Goal: Transaction & Acquisition: Download file/media

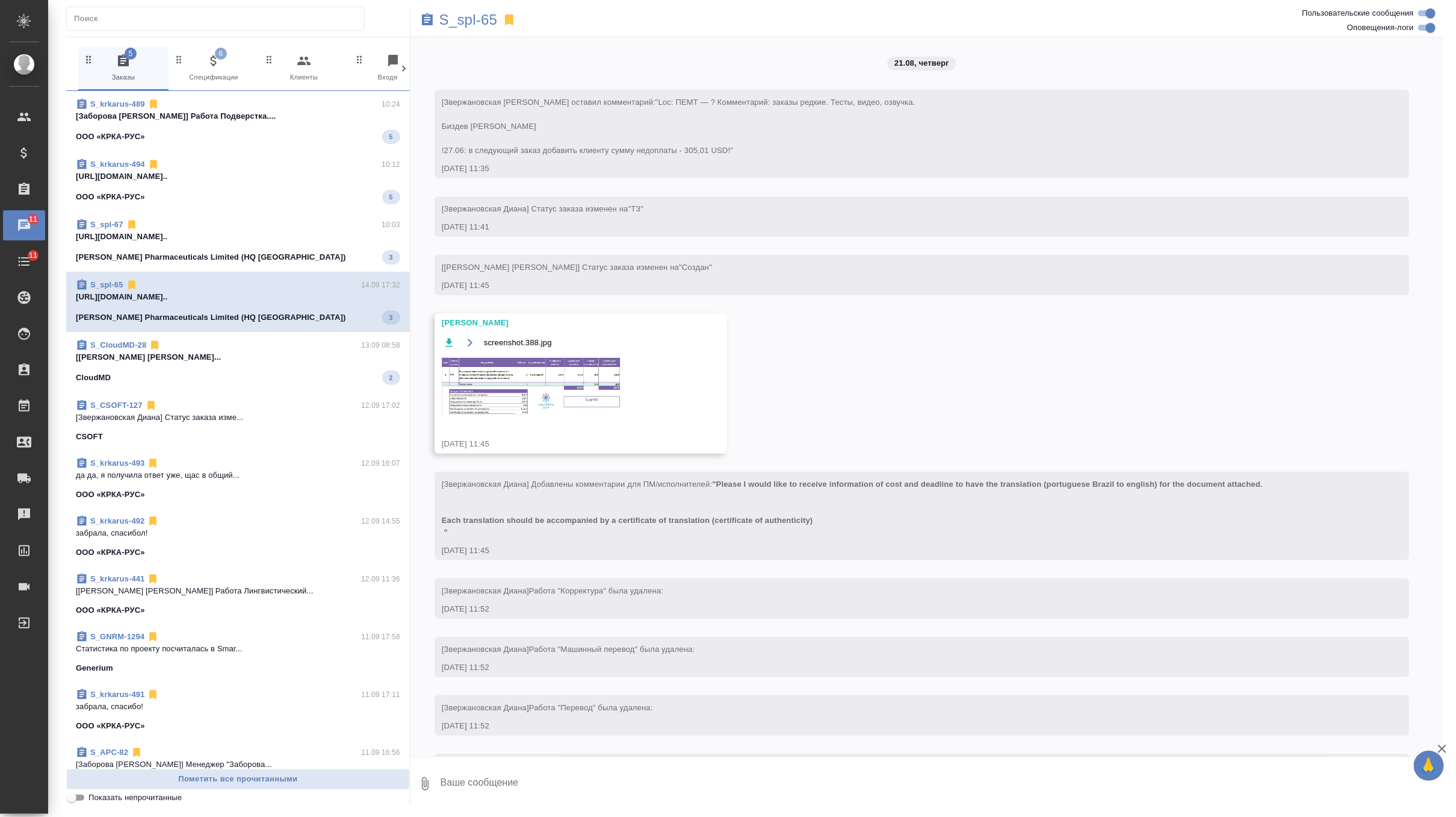
scroll to position [2589, 0]
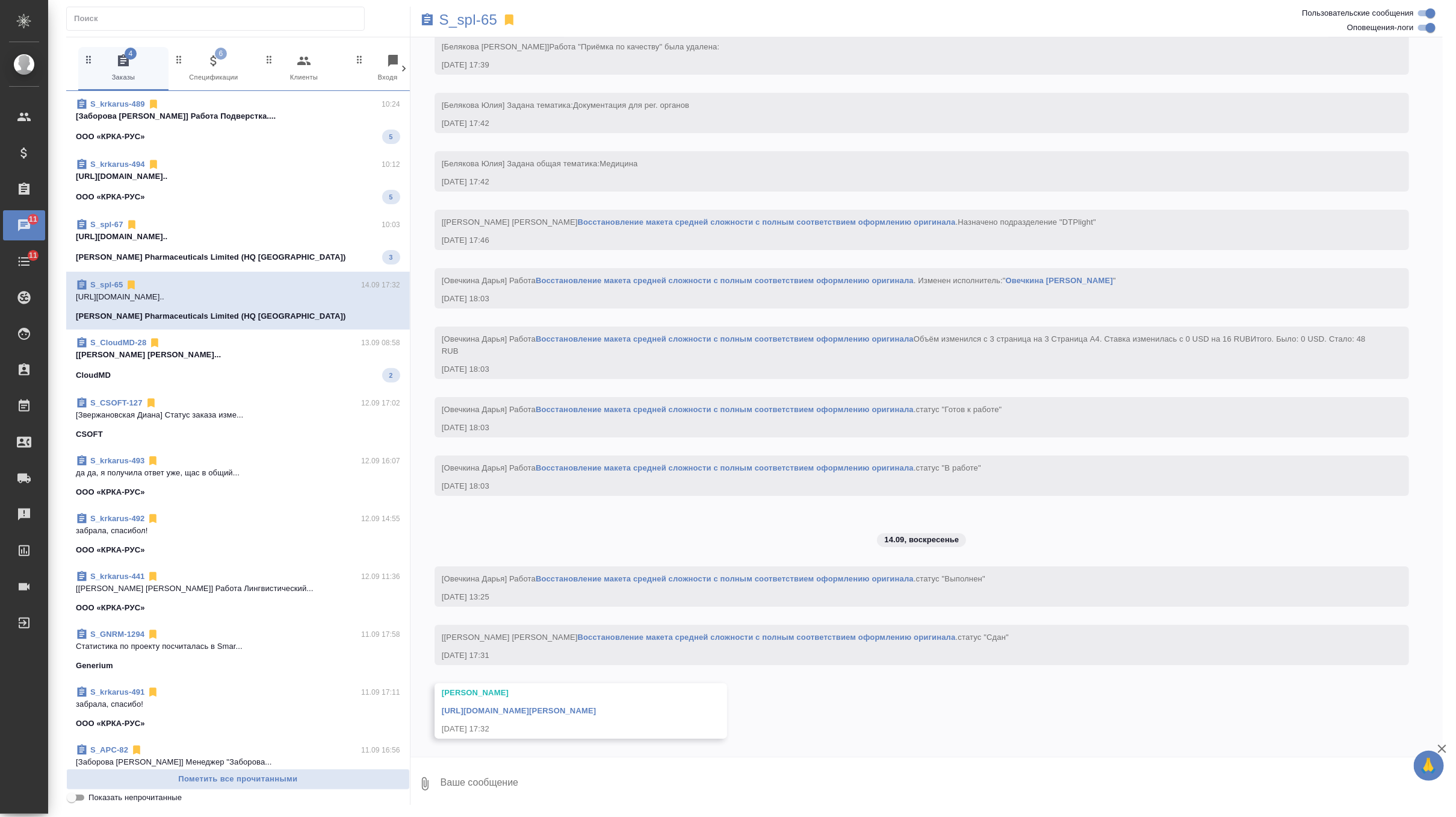
click at [242, 251] on div "Sinclair Pharmaceuticals Limited (HQ UK) 3" at bounding box center [238, 257] width 324 height 14
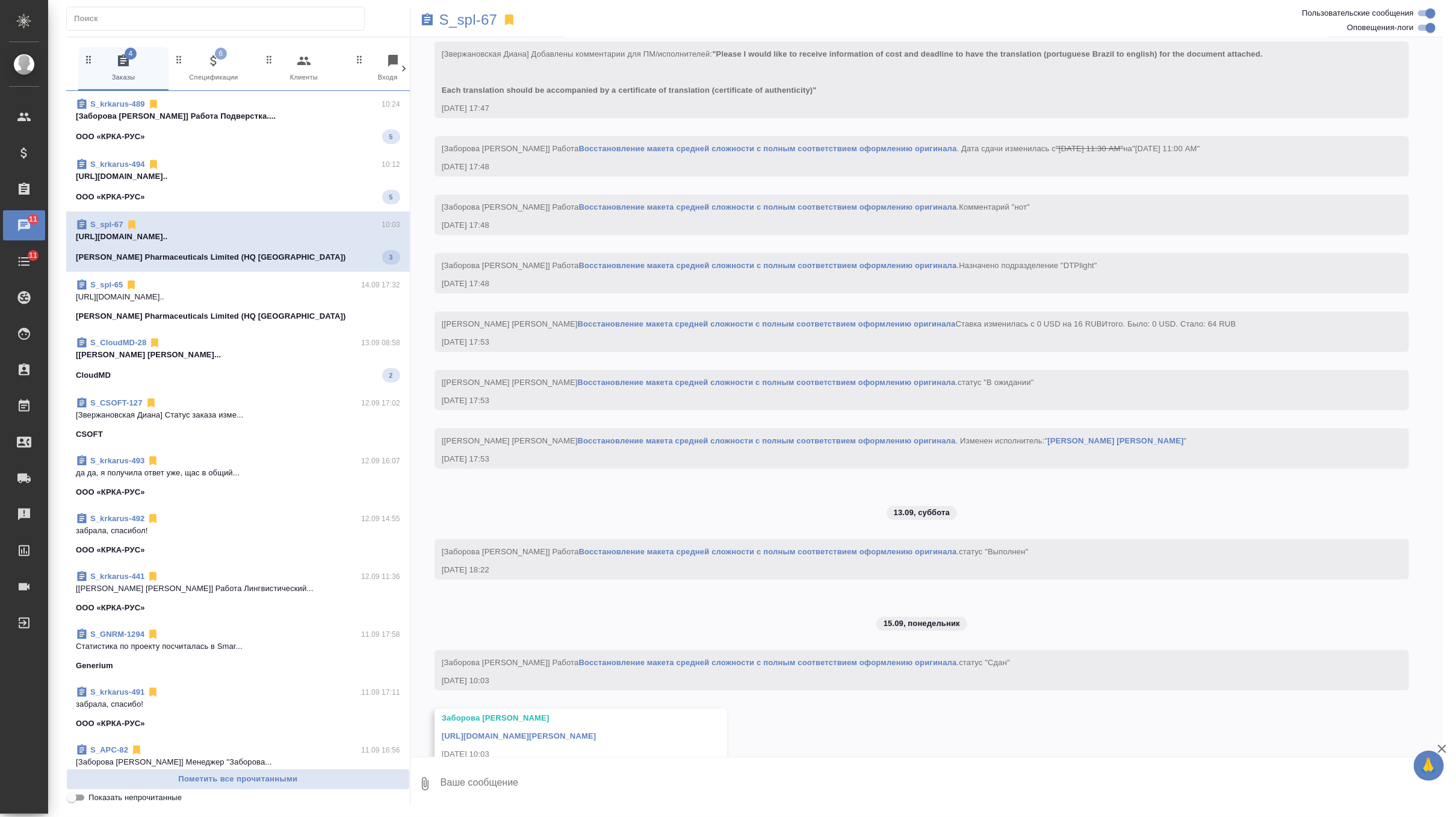
scroll to position [2962, 0]
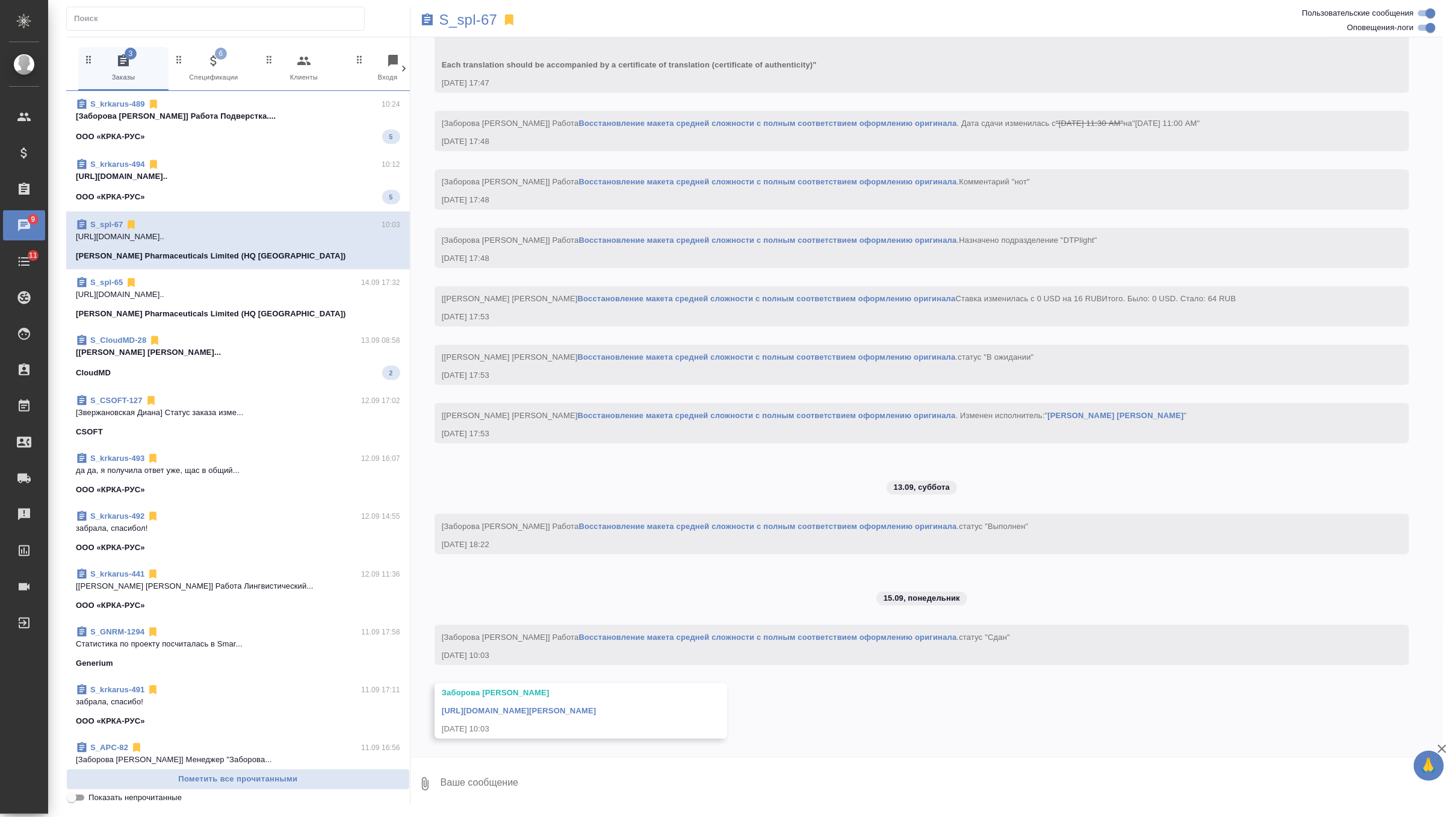
click at [258, 183] on span "S_krkarus-494 10:12 https://drive.awatera.com/apps/files/fil... ООО «КРКА-РУС» 5" at bounding box center [238, 181] width 324 height 46
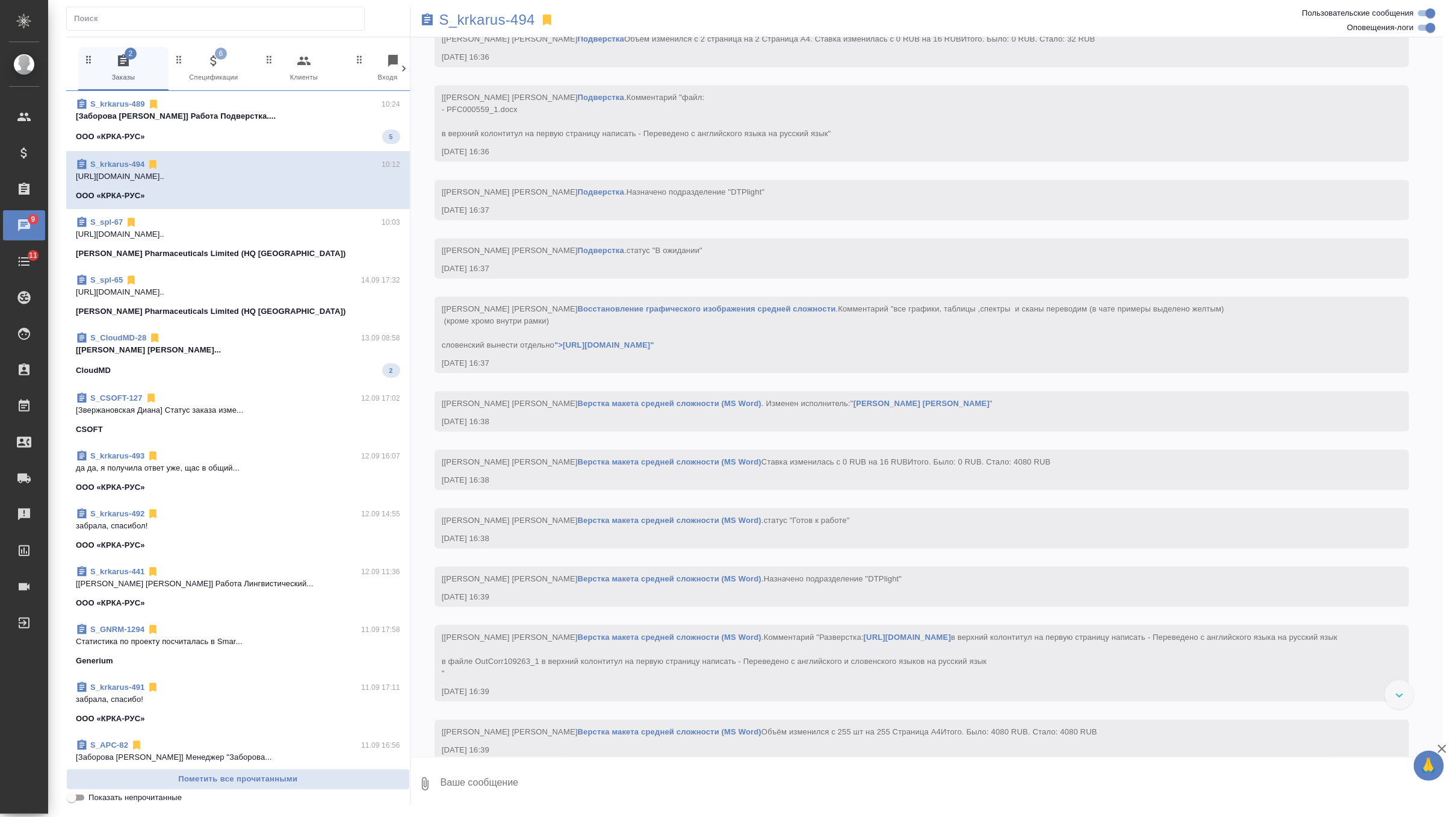
scroll to position [10405, 0]
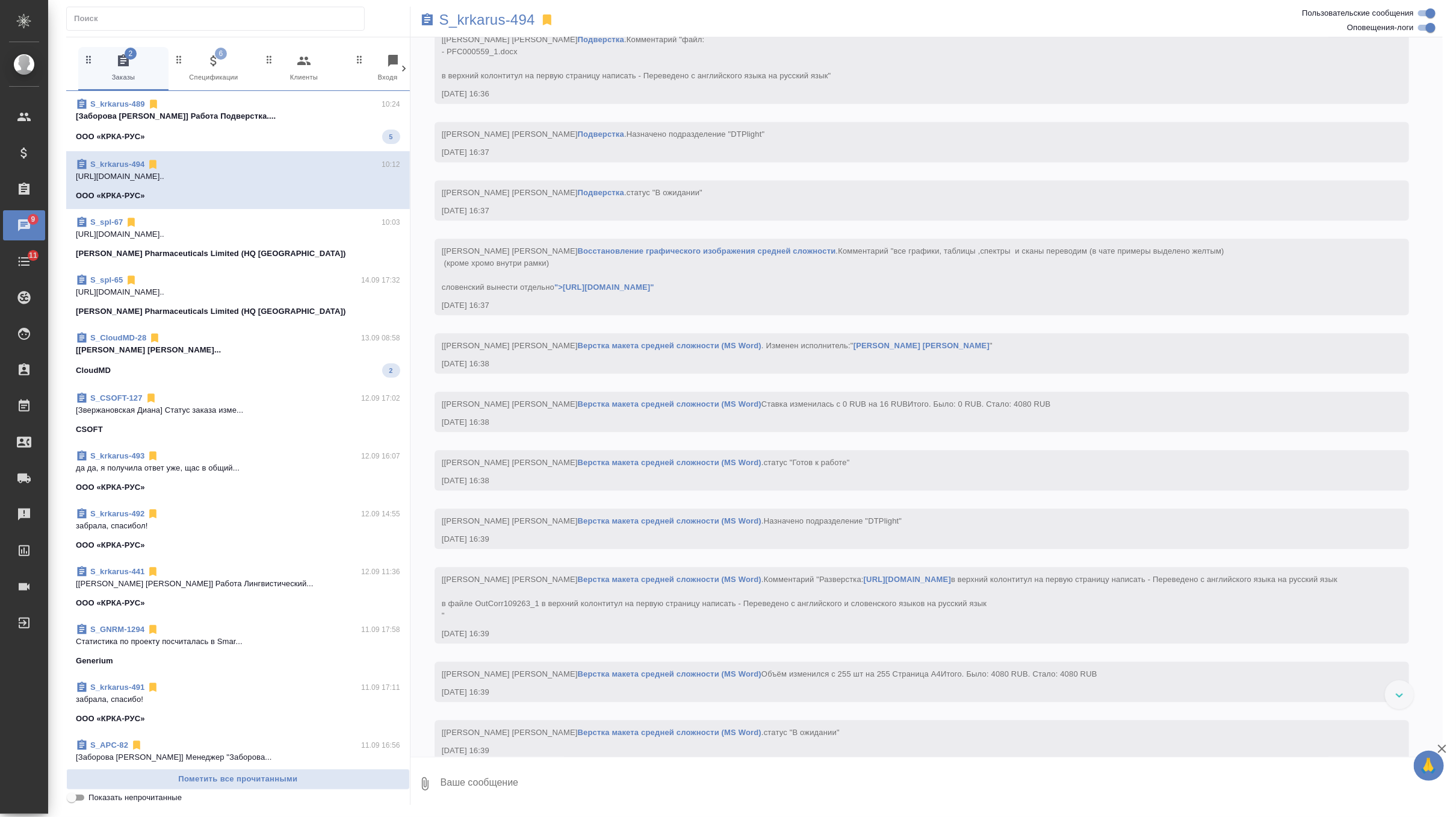
click at [281, 124] on span "S_krkarus-489 10:24 [Заборова Александра] Работа Подверстка.... ООО «КРКА-РУС» 5" at bounding box center [238, 121] width 324 height 46
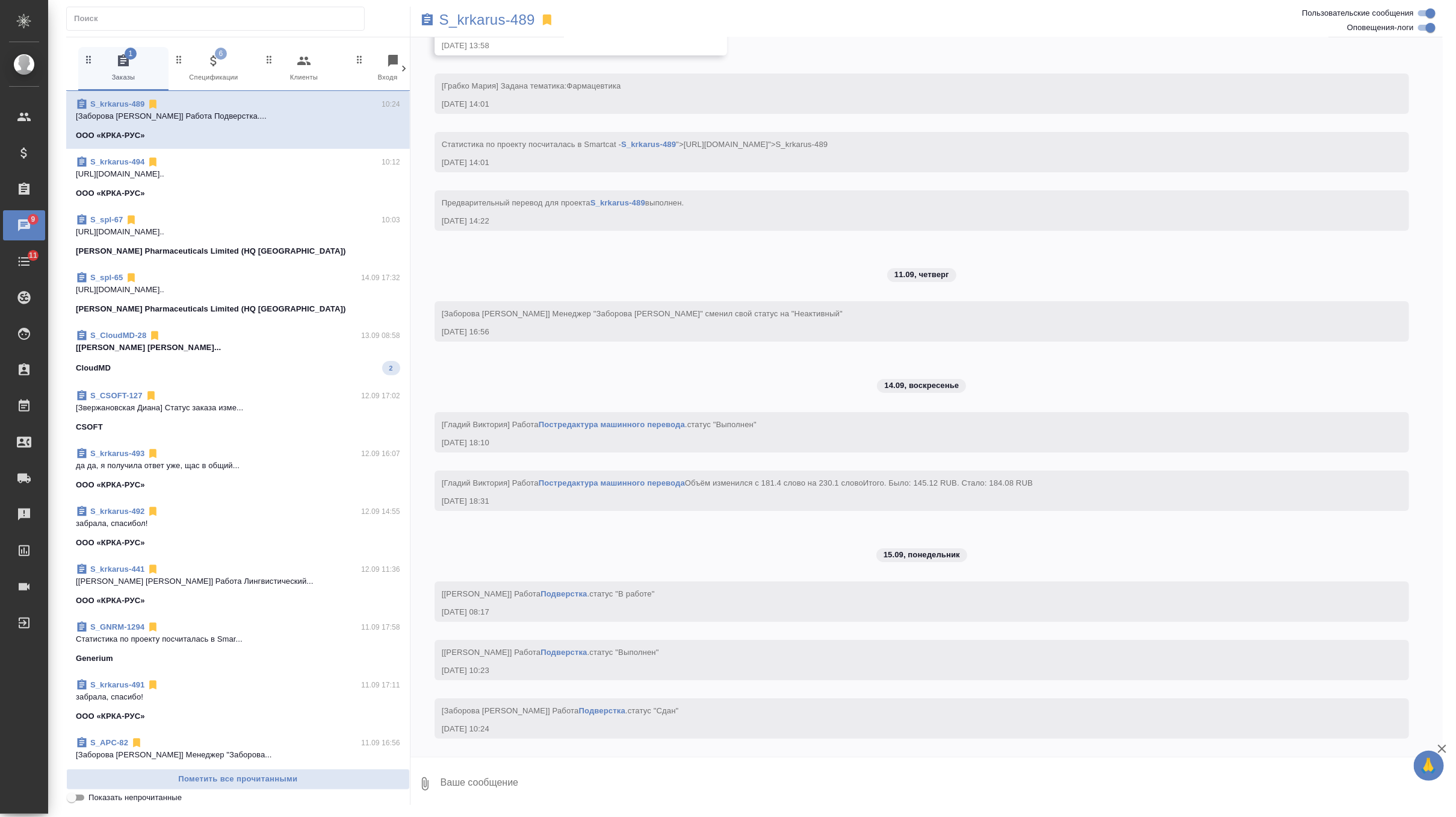
scroll to position [5699, 0]
click at [194, 348] on p "[Горшкова Валентина] Работа Постредактур..." at bounding box center [238, 348] width 324 height 12
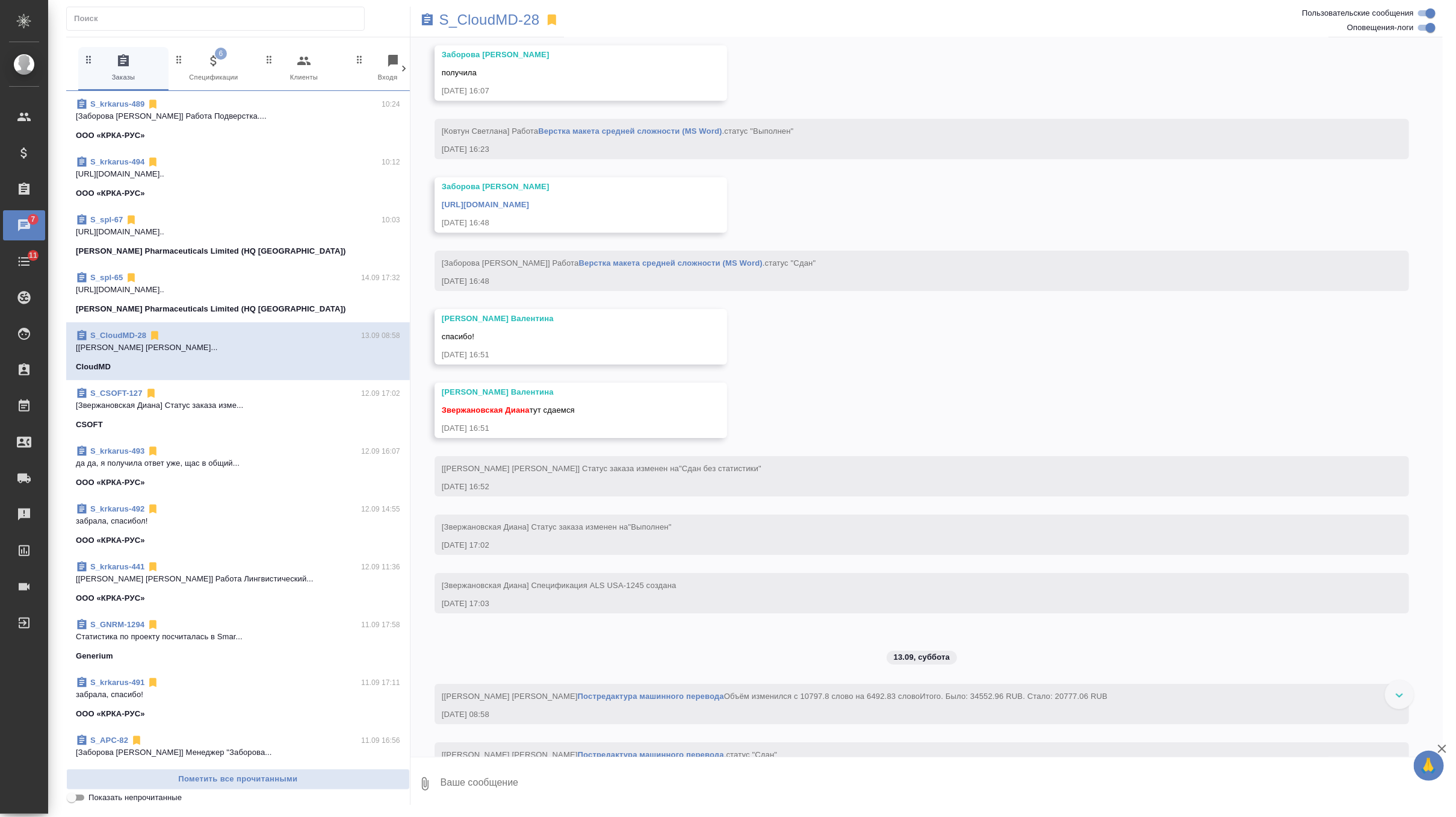
scroll to position [5267, 0]
click at [231, 78] on span "6 Спецификации" at bounding box center [213, 68] width 80 height 30
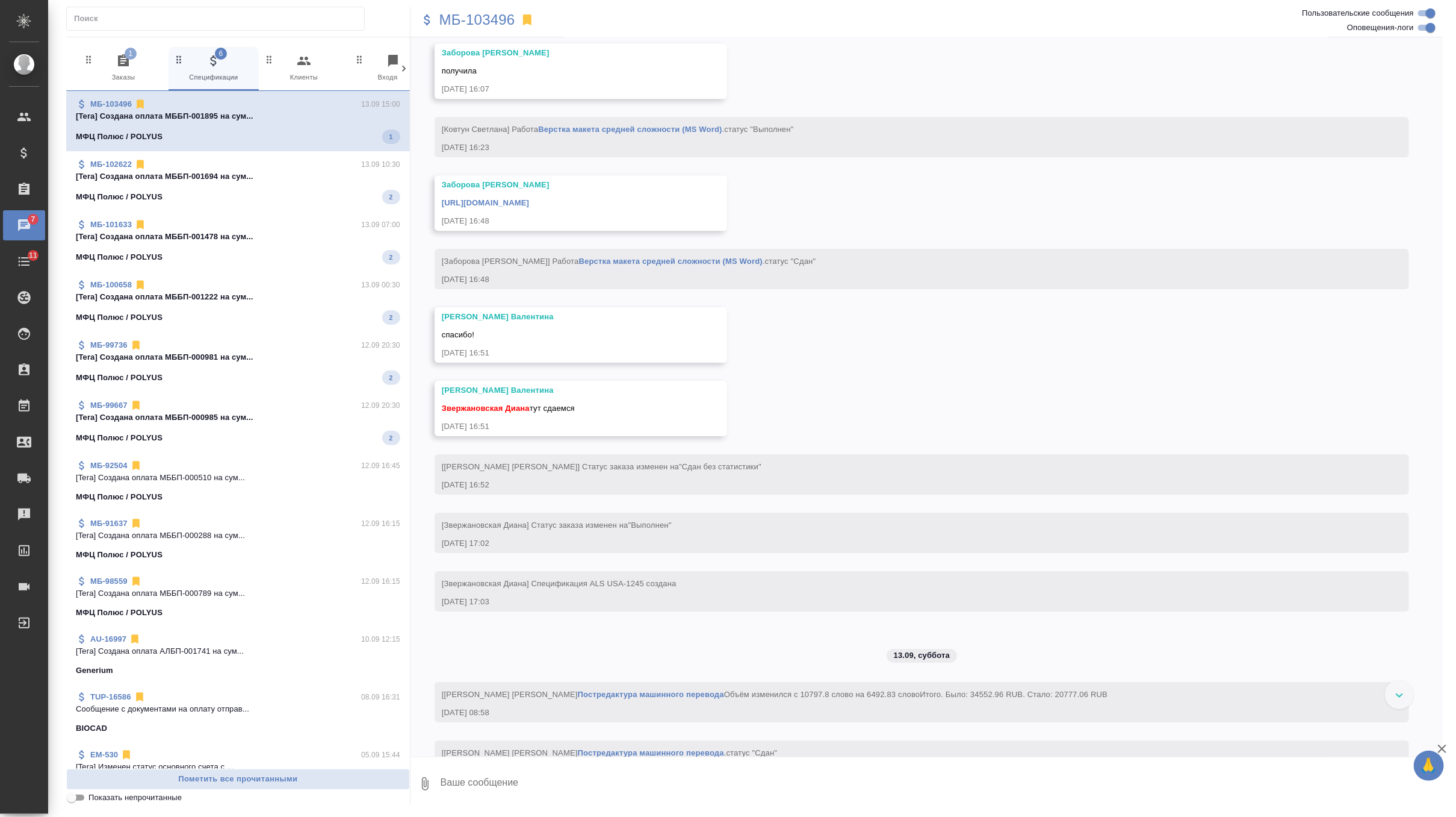
scroll to position [0, 0]
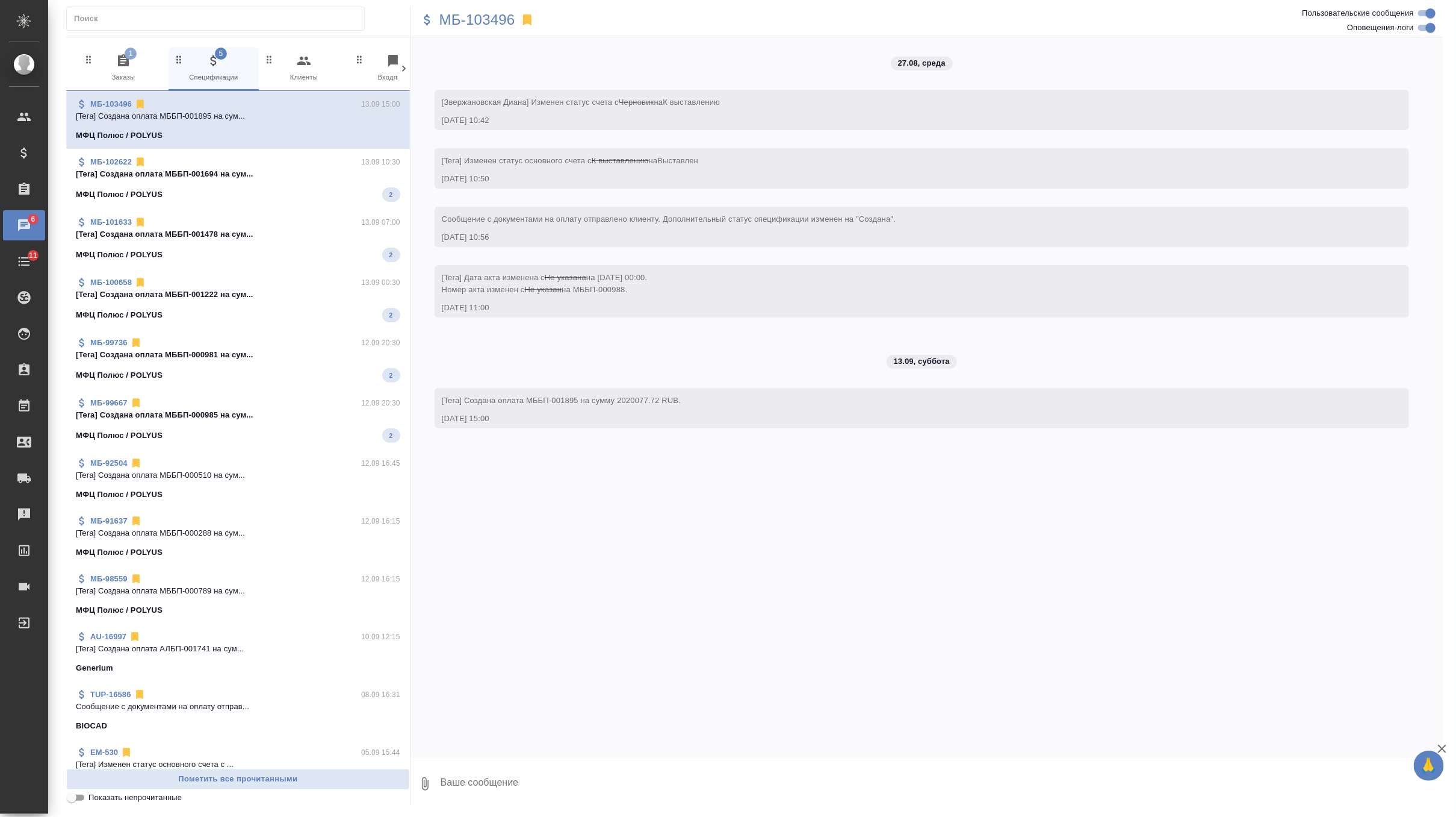
click at [252, 179] on p "[Tera] Создана оплата МББП-001694 на сум..." at bounding box center [238, 174] width 324 height 12
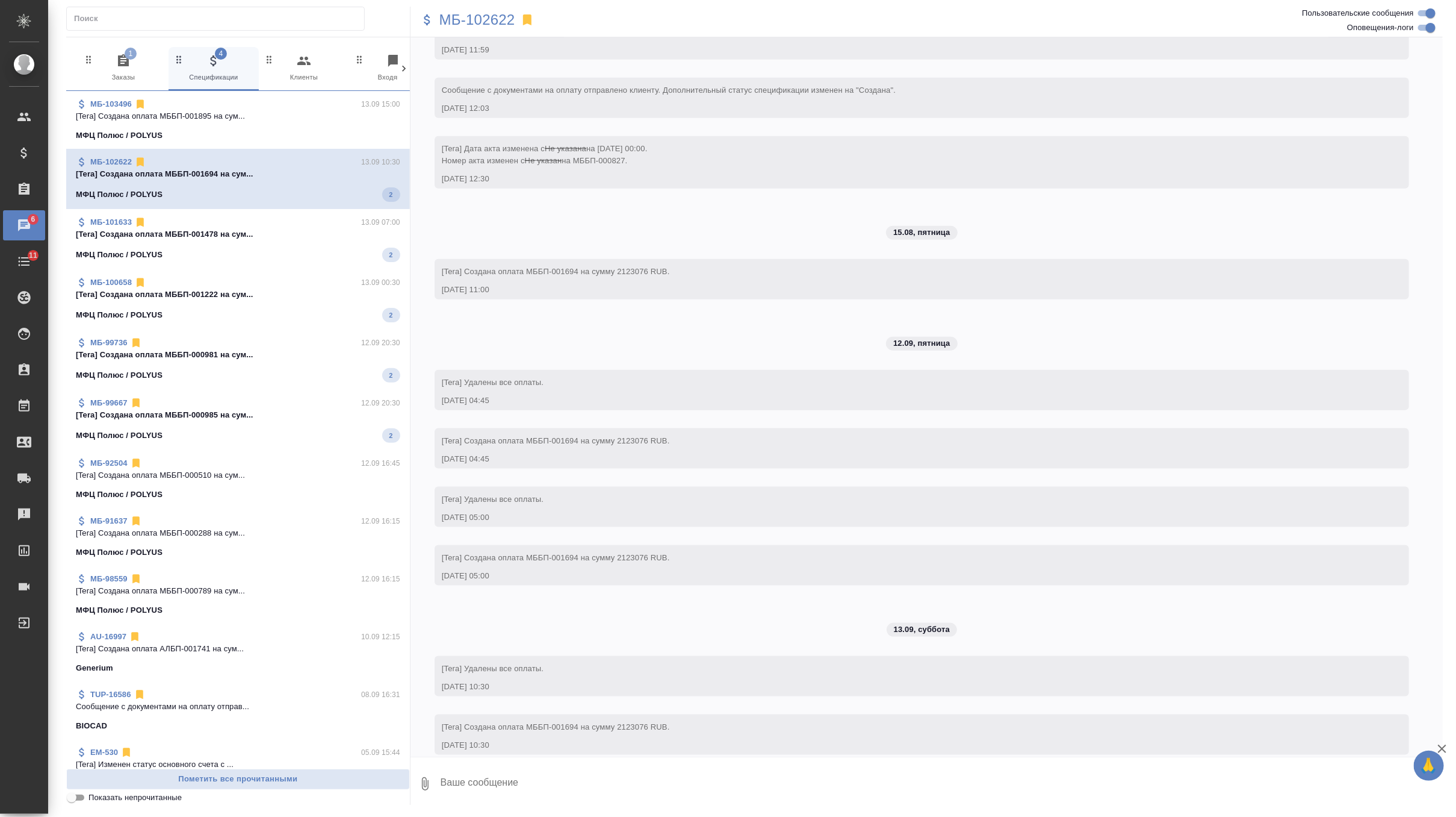
scroll to position [735, 0]
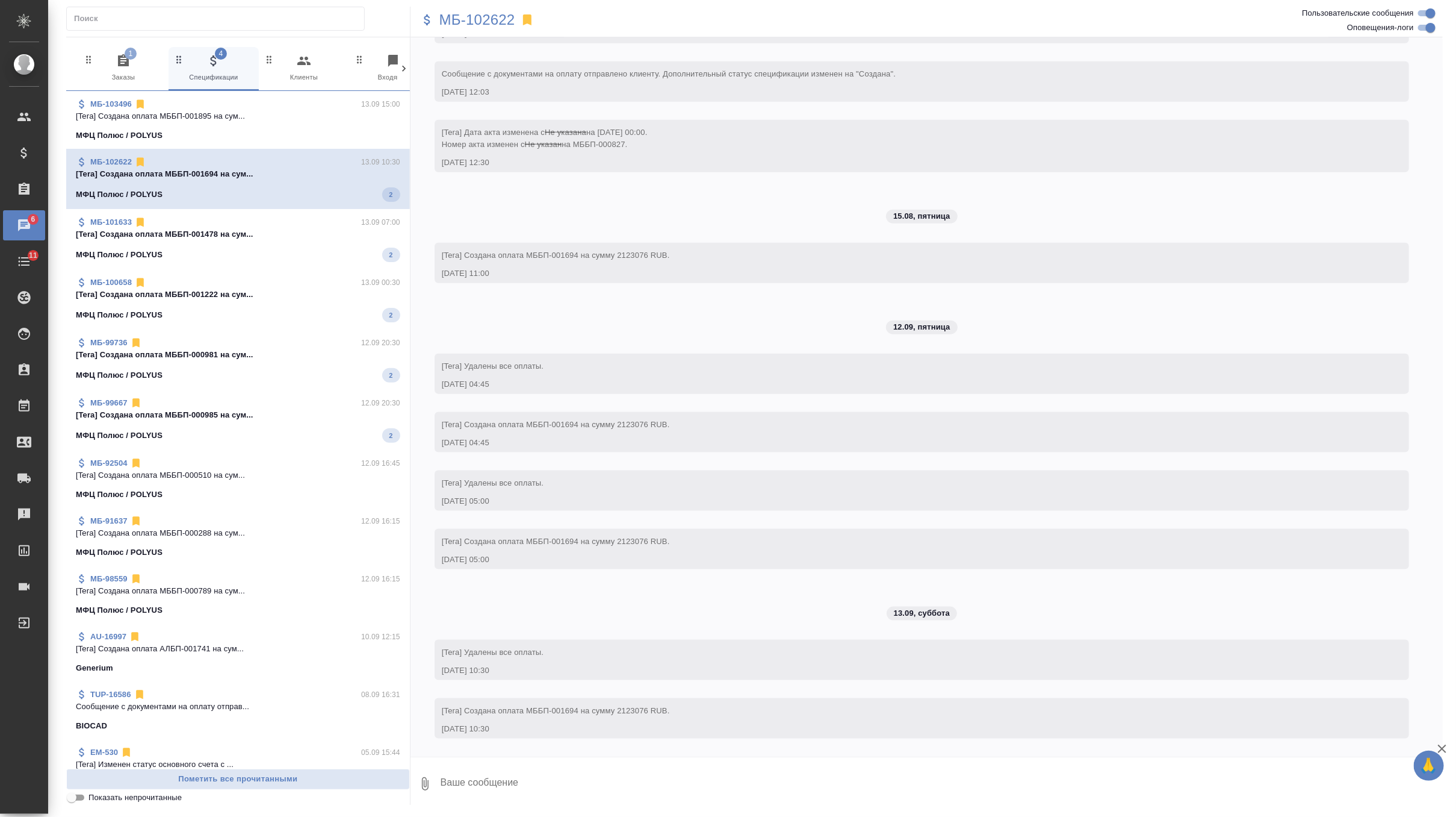
click at [244, 216] on div "МБ-101633 13.09 07:00" at bounding box center [238, 223] width 324 height 12
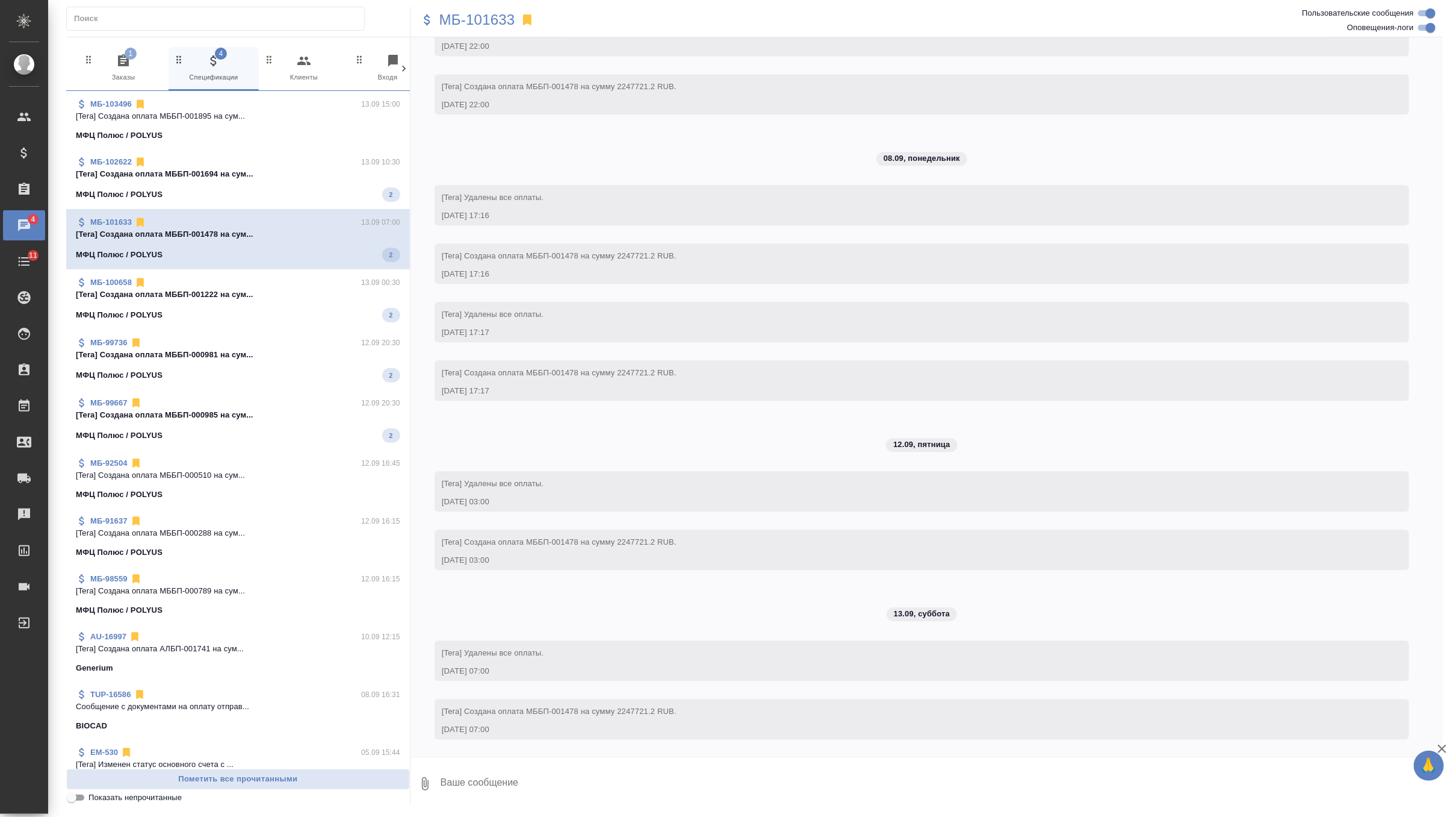
click at [238, 289] on p "[Tera] Создана оплата МББП-001222 на сум..." at bounding box center [238, 295] width 324 height 12
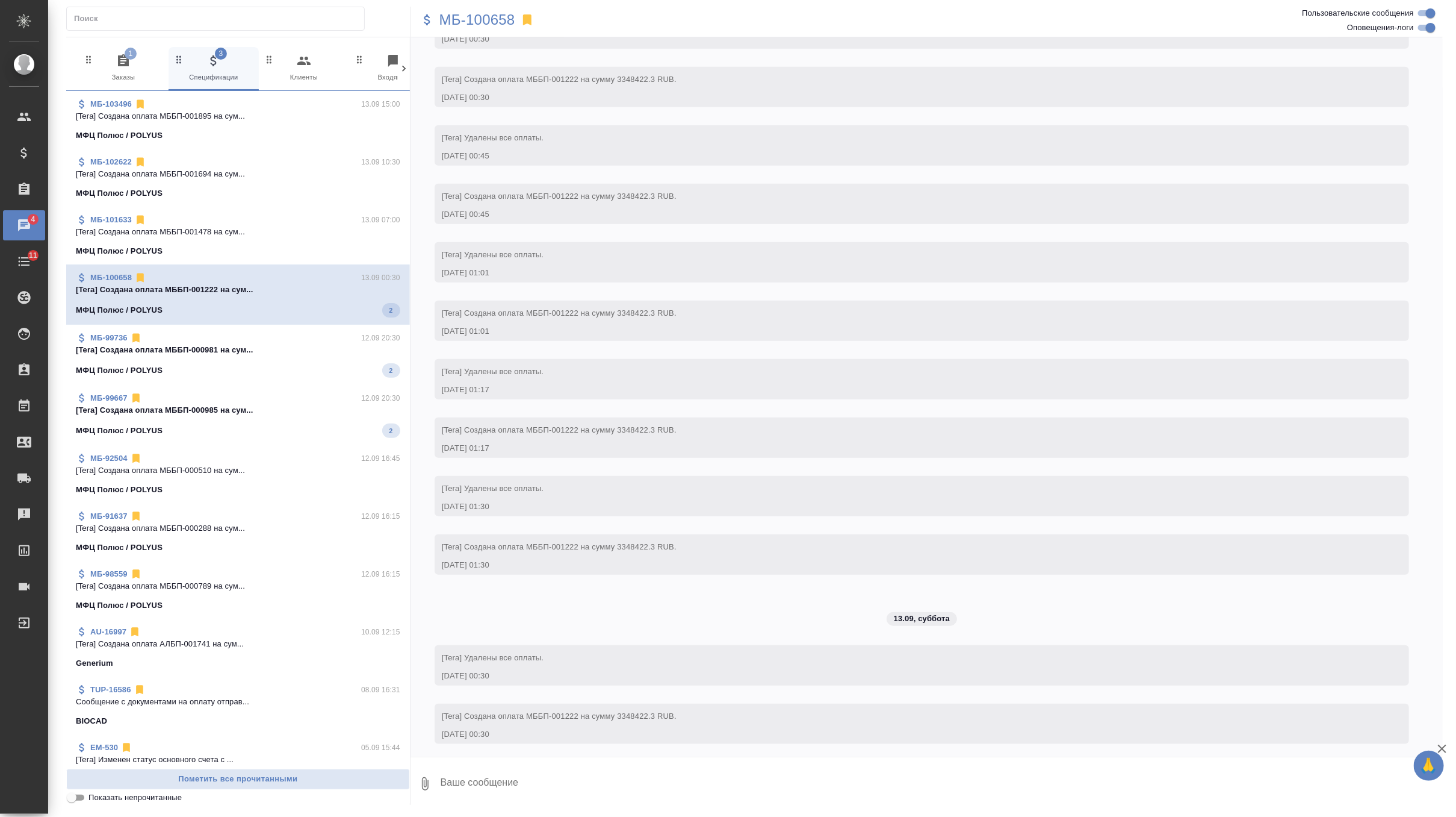
scroll to position [3322, 0]
click at [228, 346] on p "[Tera] Создана оплата МББП-000981 на сум..." at bounding box center [238, 350] width 324 height 12
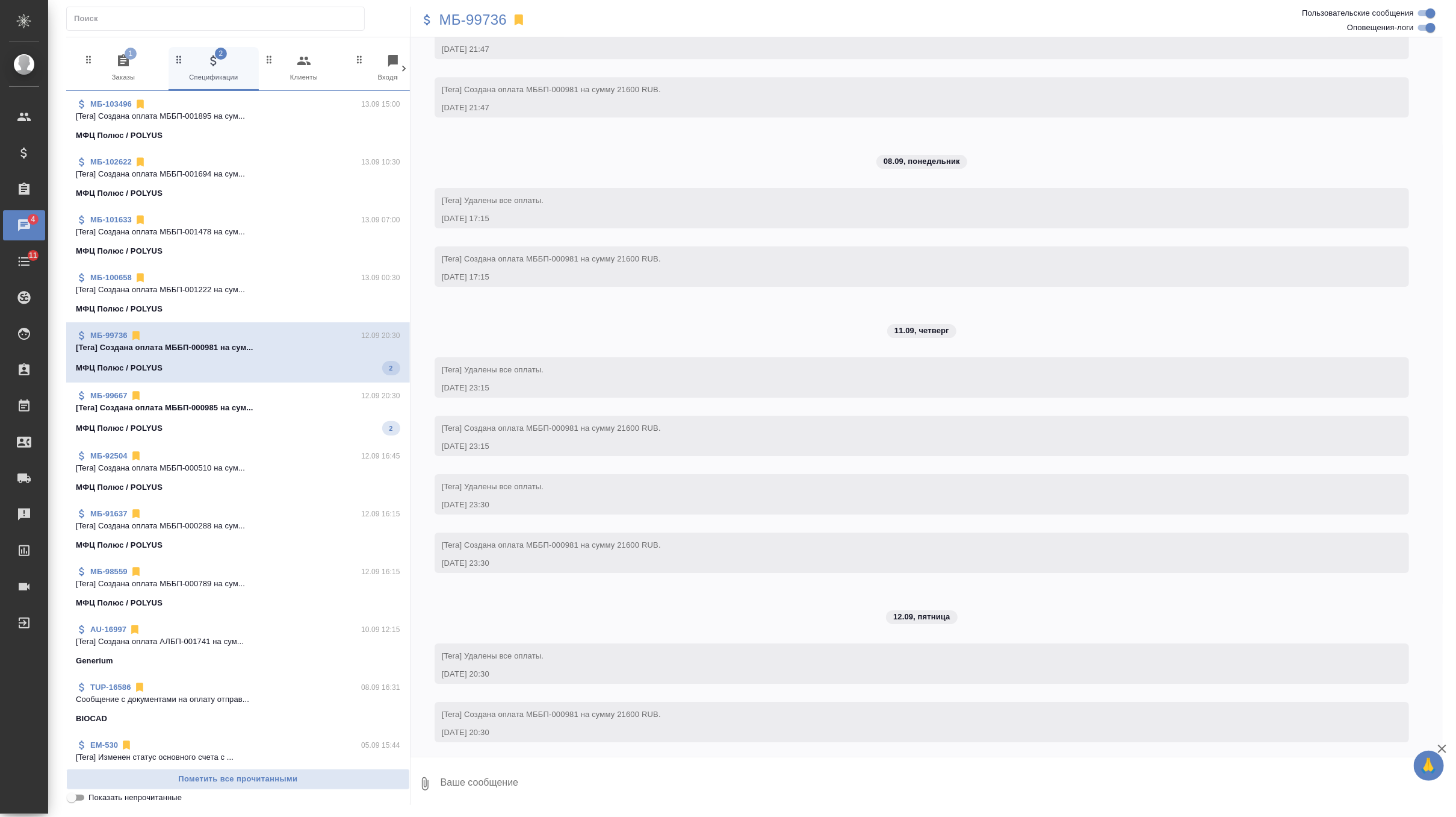
scroll to position [2498, 0]
click at [216, 411] on p "[Tera] Создана оплата МББП-000985 на сум..." at bounding box center [238, 408] width 324 height 12
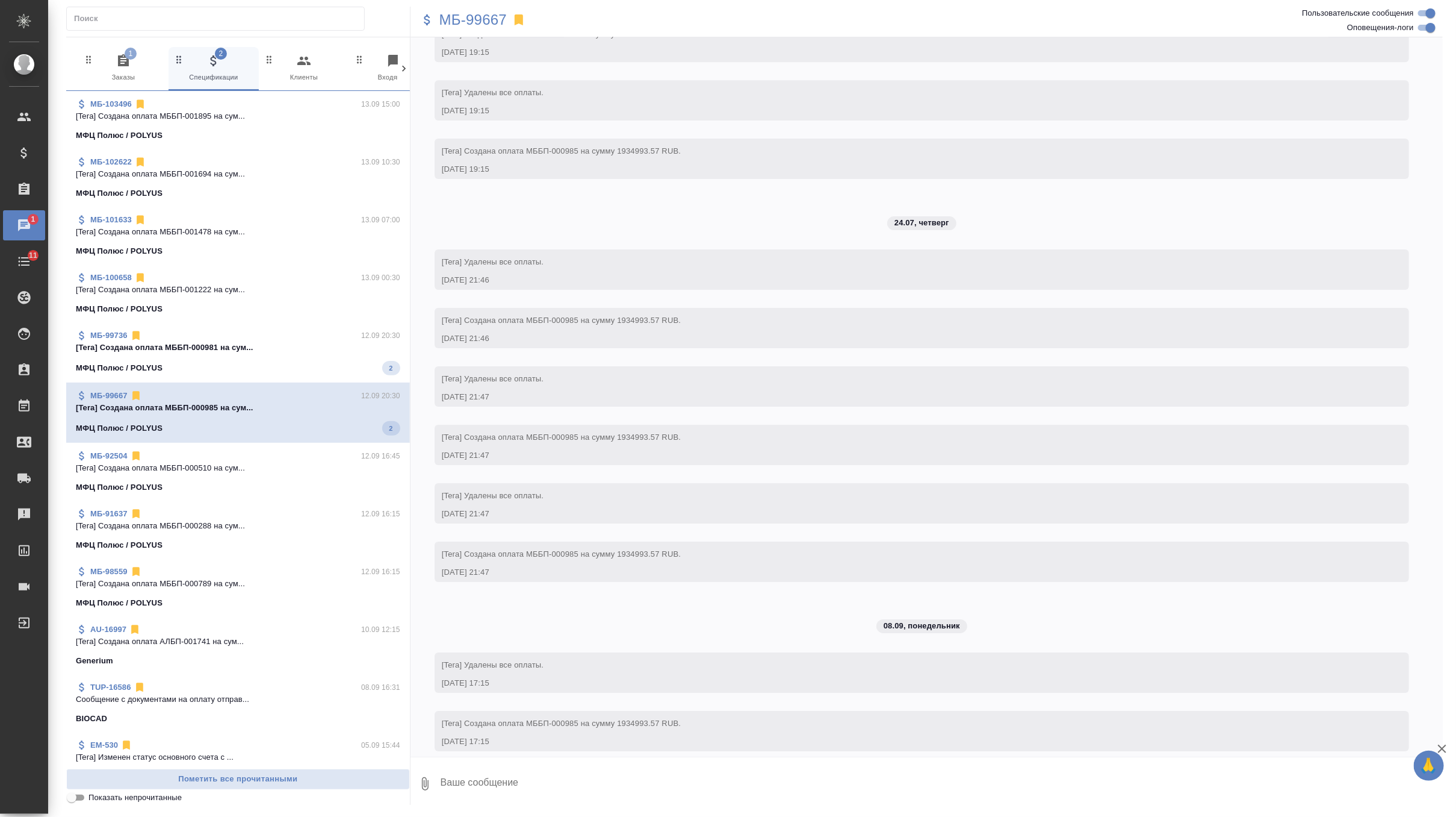
scroll to position [2965, 0]
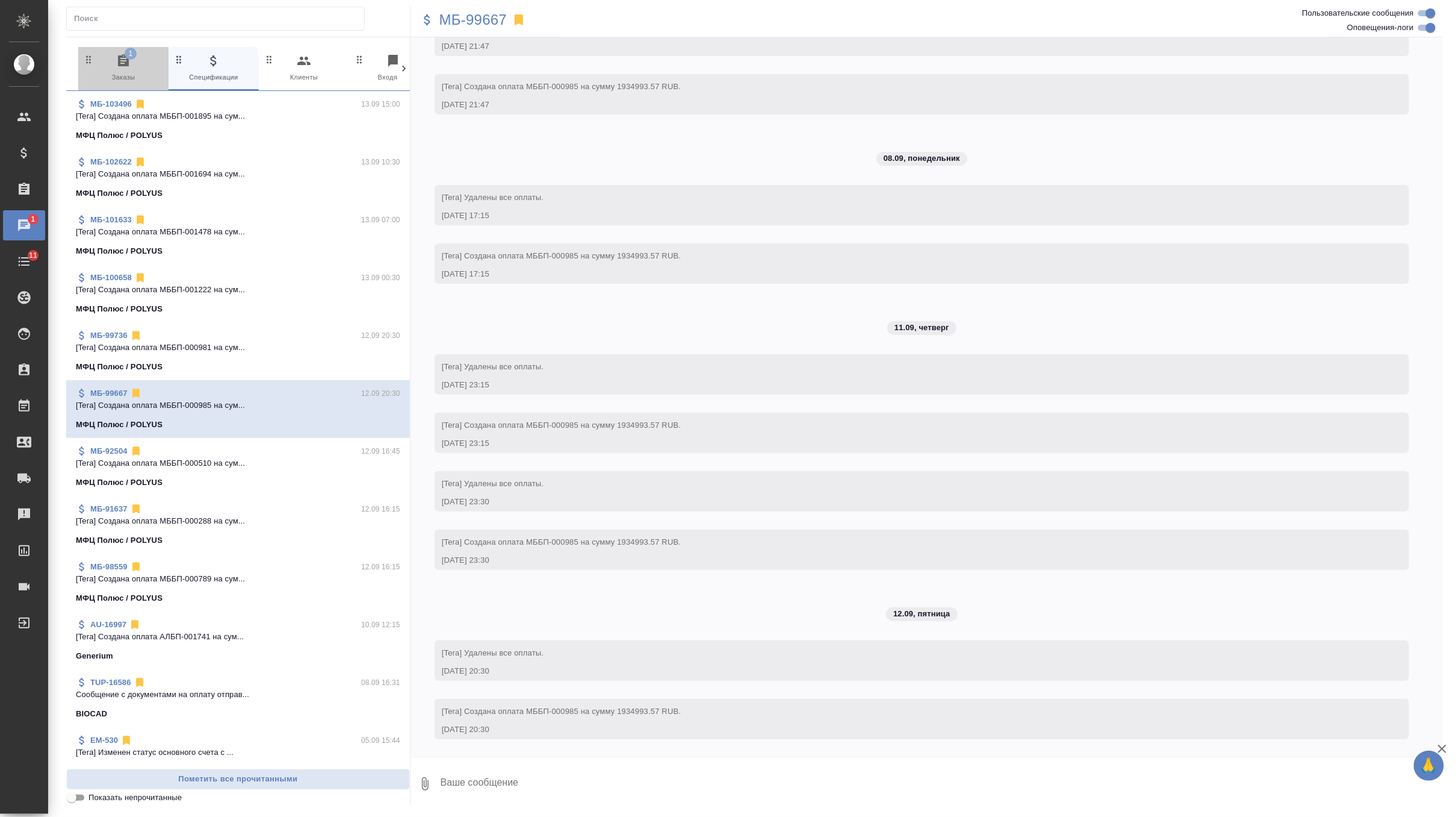
click at [141, 57] on span "1 Заказы" at bounding box center [123, 68] width 80 height 30
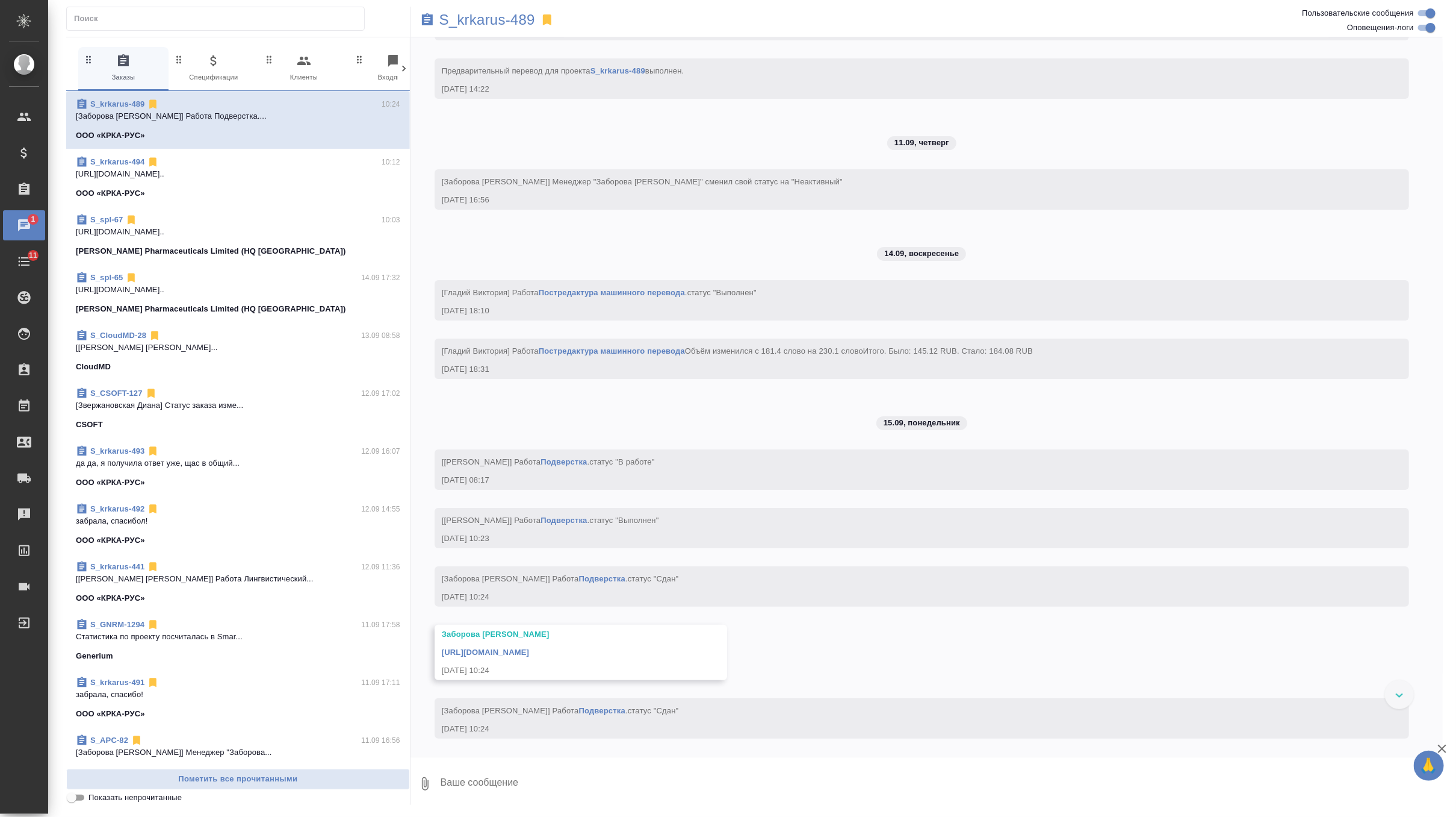
scroll to position [5843, 0]
click at [505, 20] on p "S_krkarus-489" at bounding box center [487, 20] width 96 height 12
click at [218, 78] on span "1 Спецификации" at bounding box center [213, 68] width 80 height 30
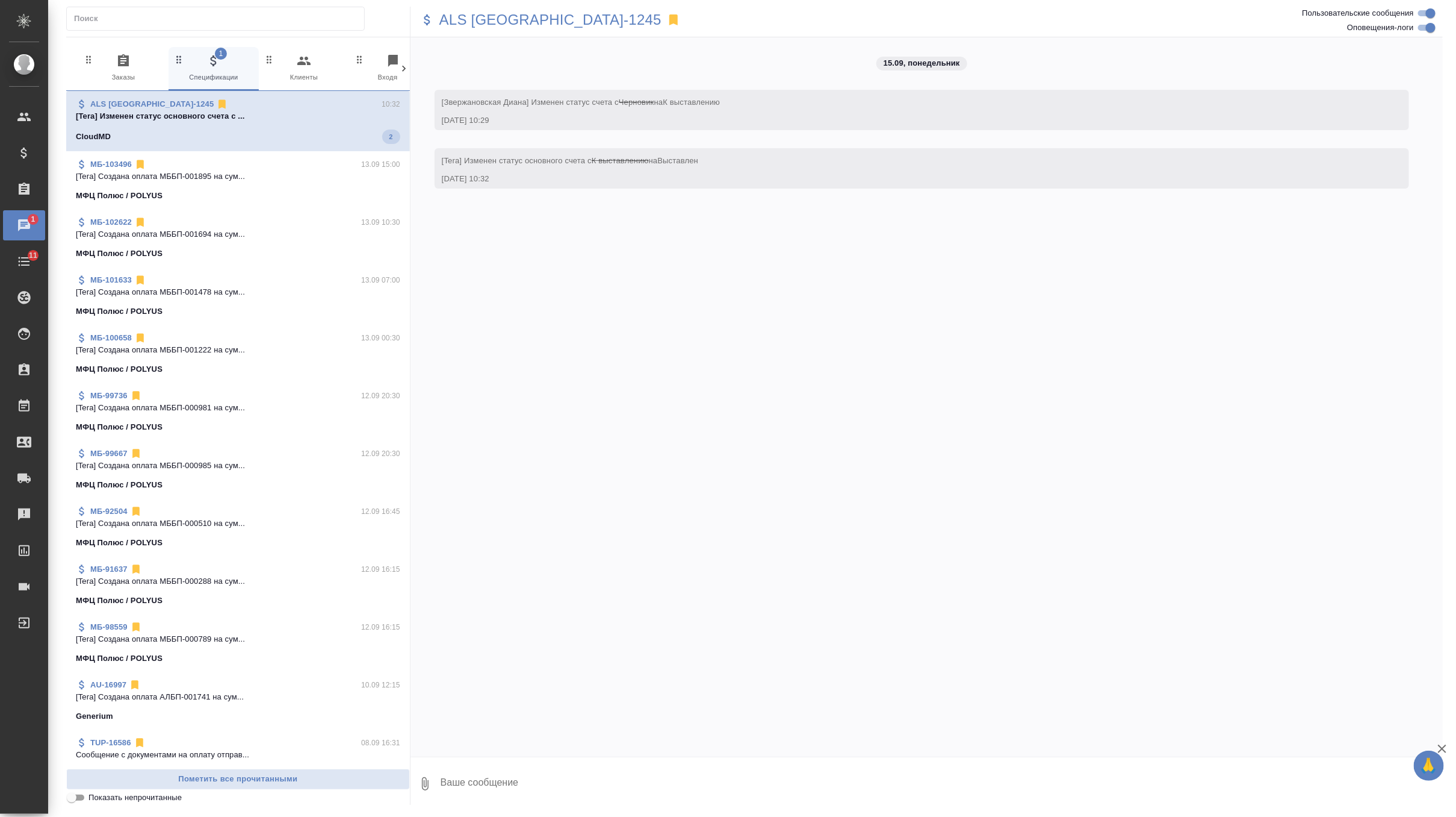
scroll to position [0, 0]
click at [115, 78] on span "0 Заказы" at bounding box center [123, 68] width 80 height 30
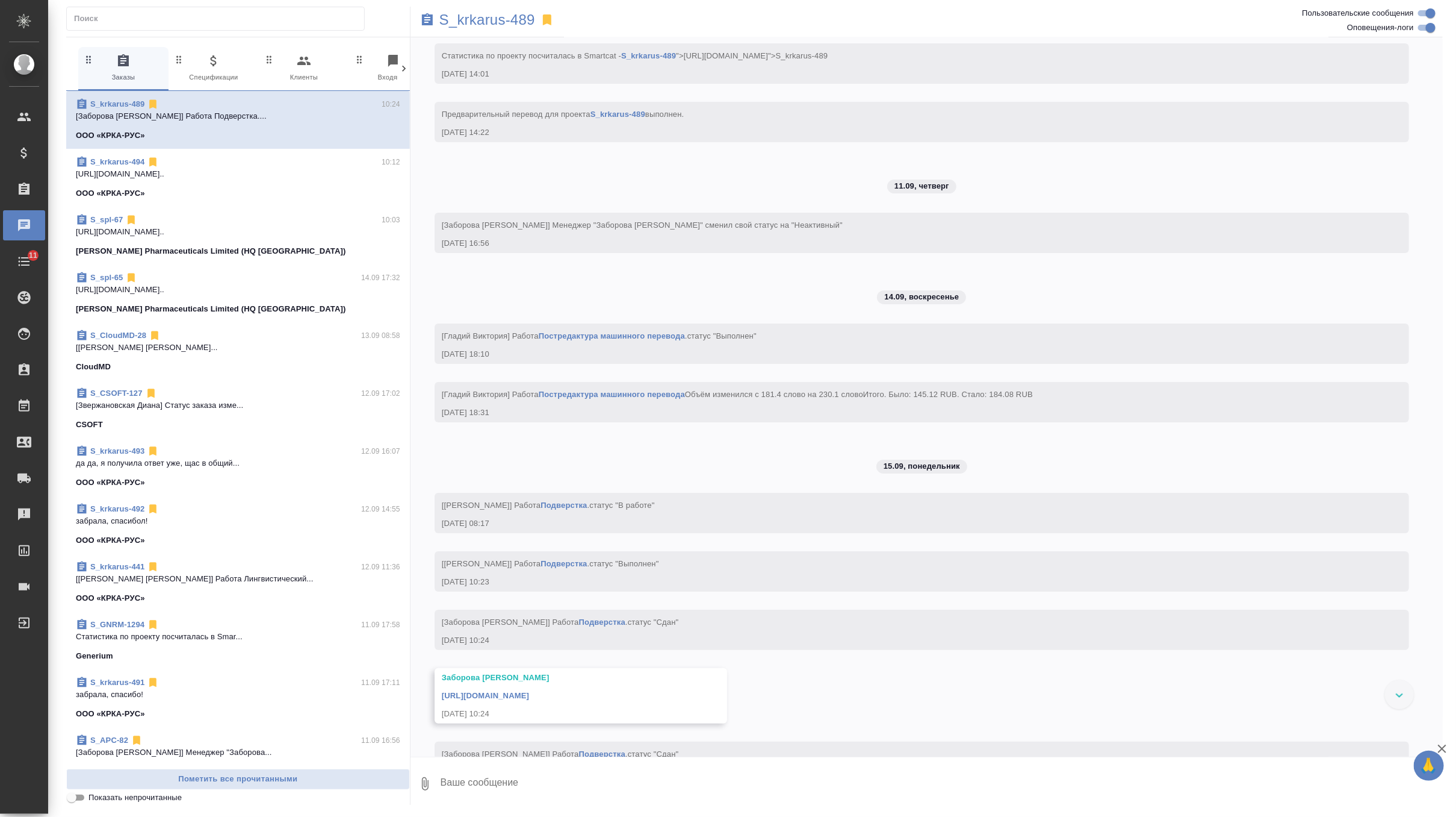
scroll to position [5714, 0]
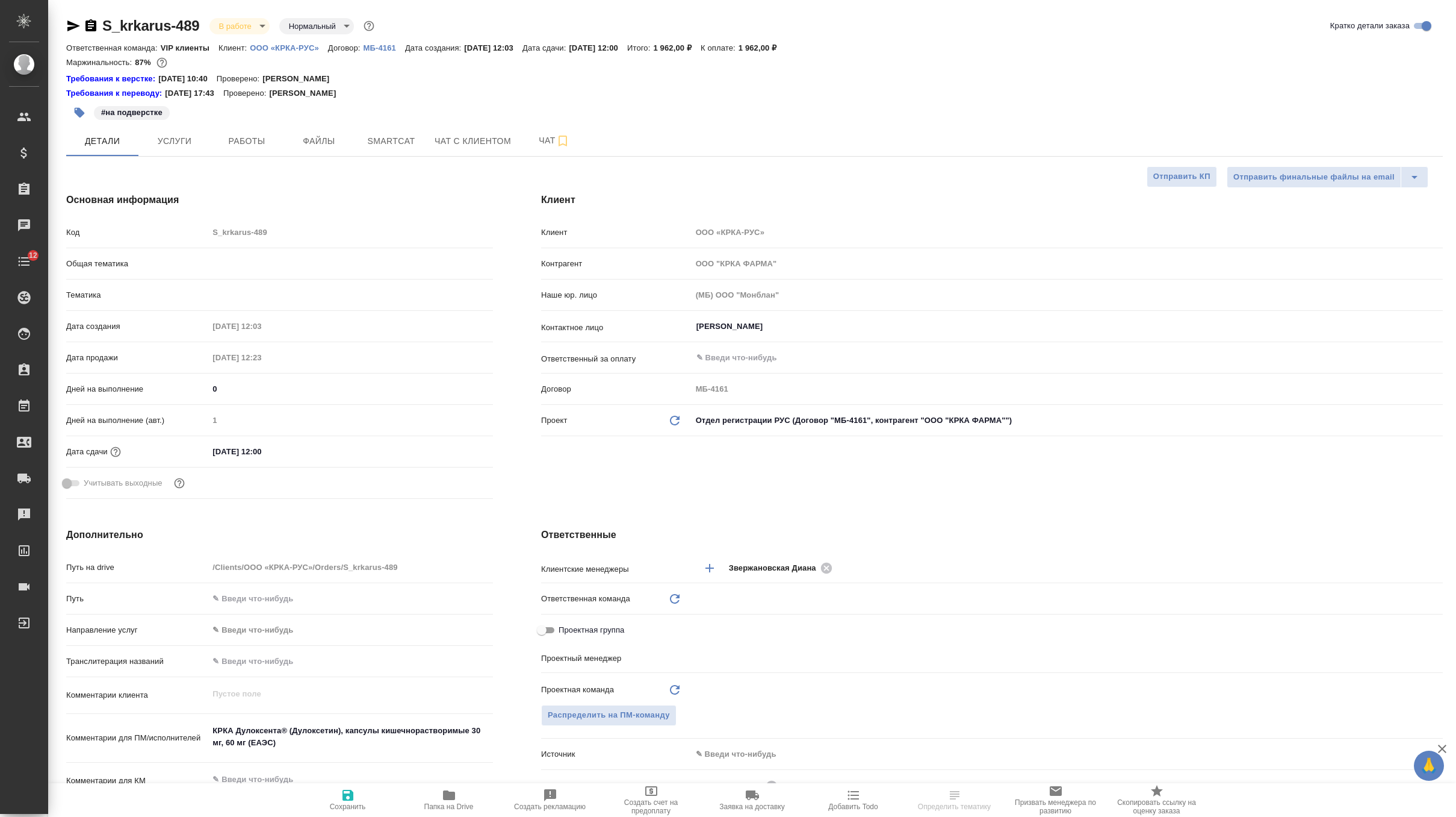
select select "RU"
type input "VIP клиенты"
type input "Грабко Мария"
type input "Каирова Бэлла"
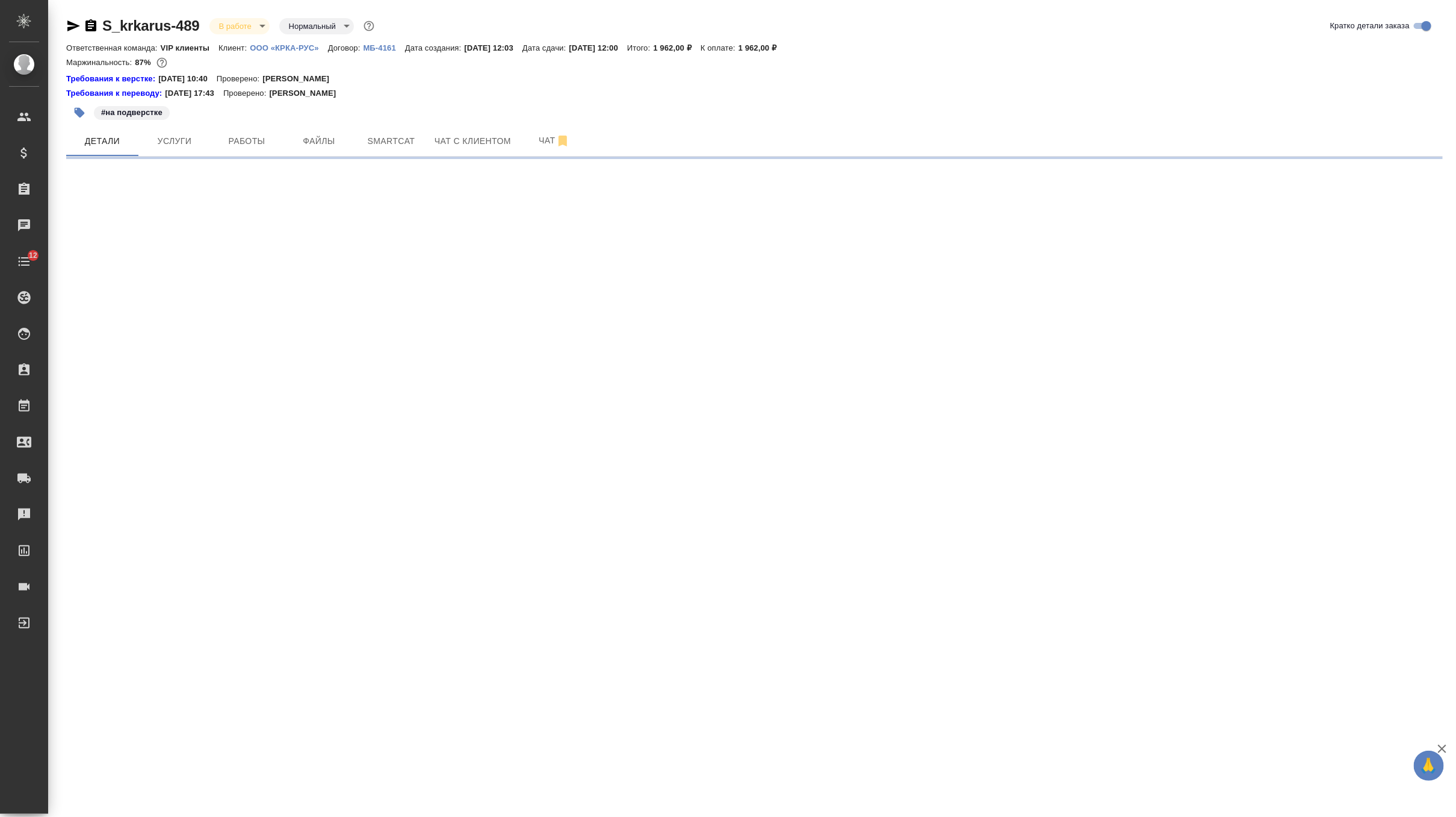
select select "RU"
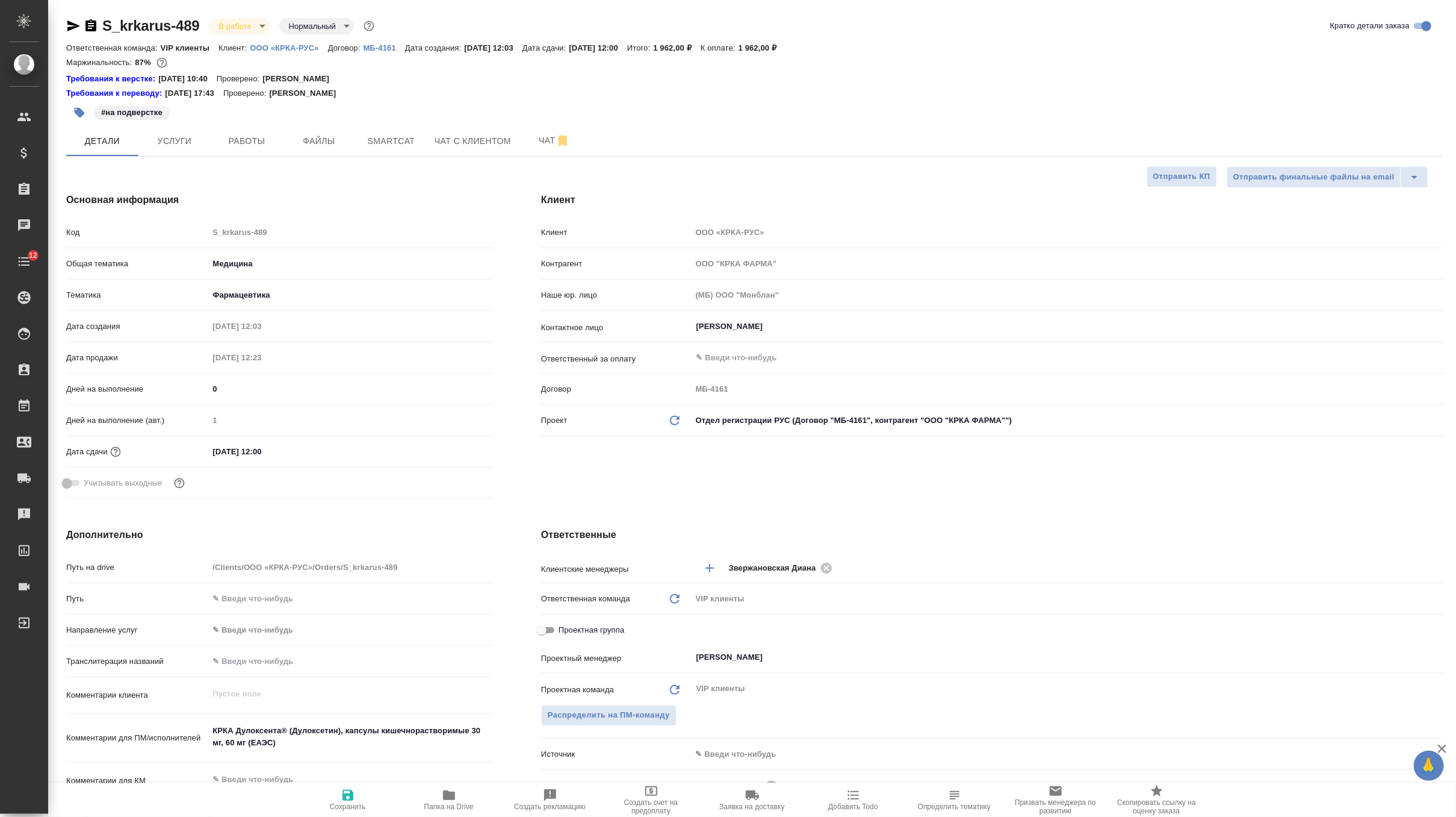
type textarea "x"
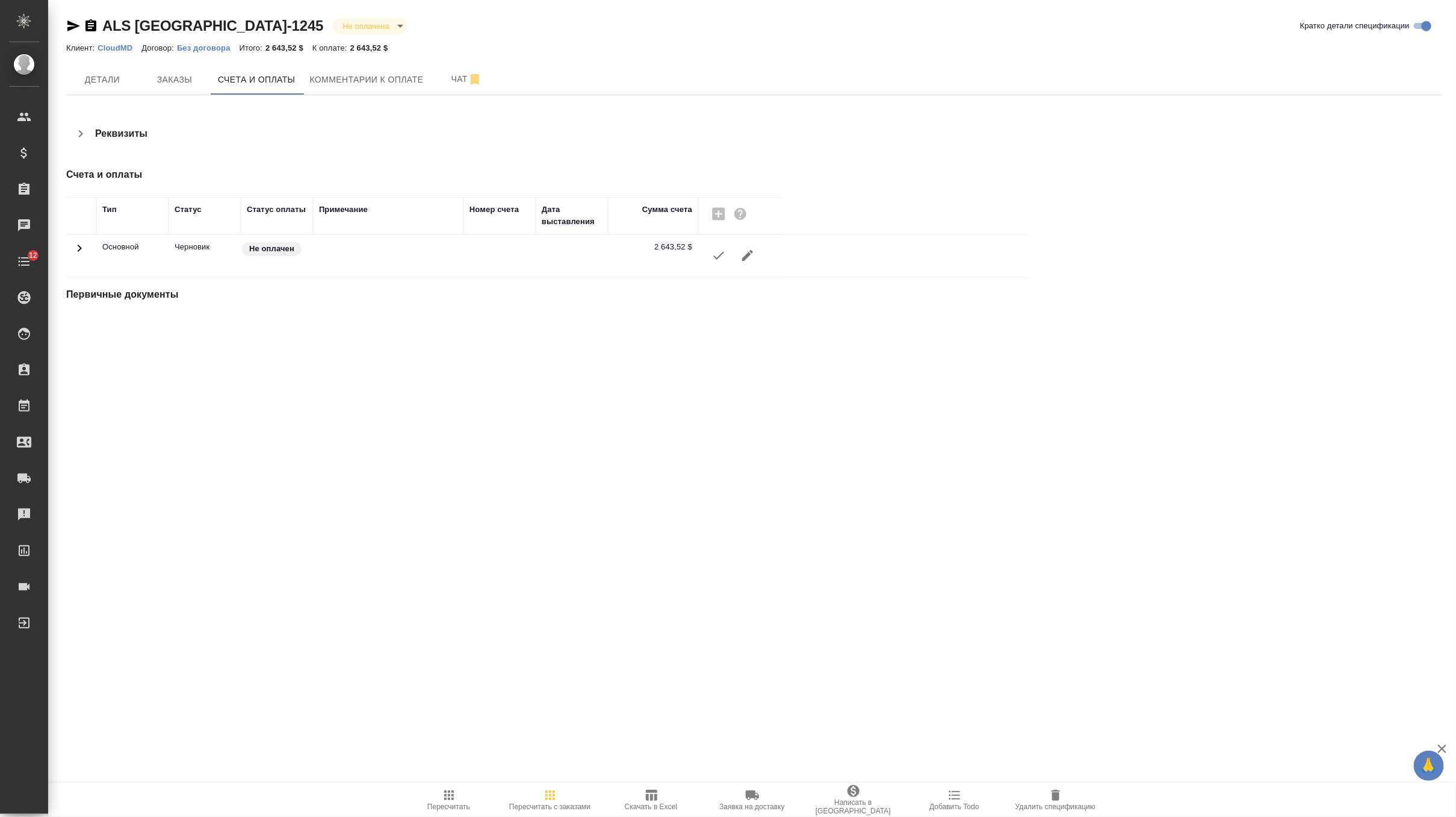
click at [718, 257] on icon "button" at bounding box center [719, 256] width 11 height 8
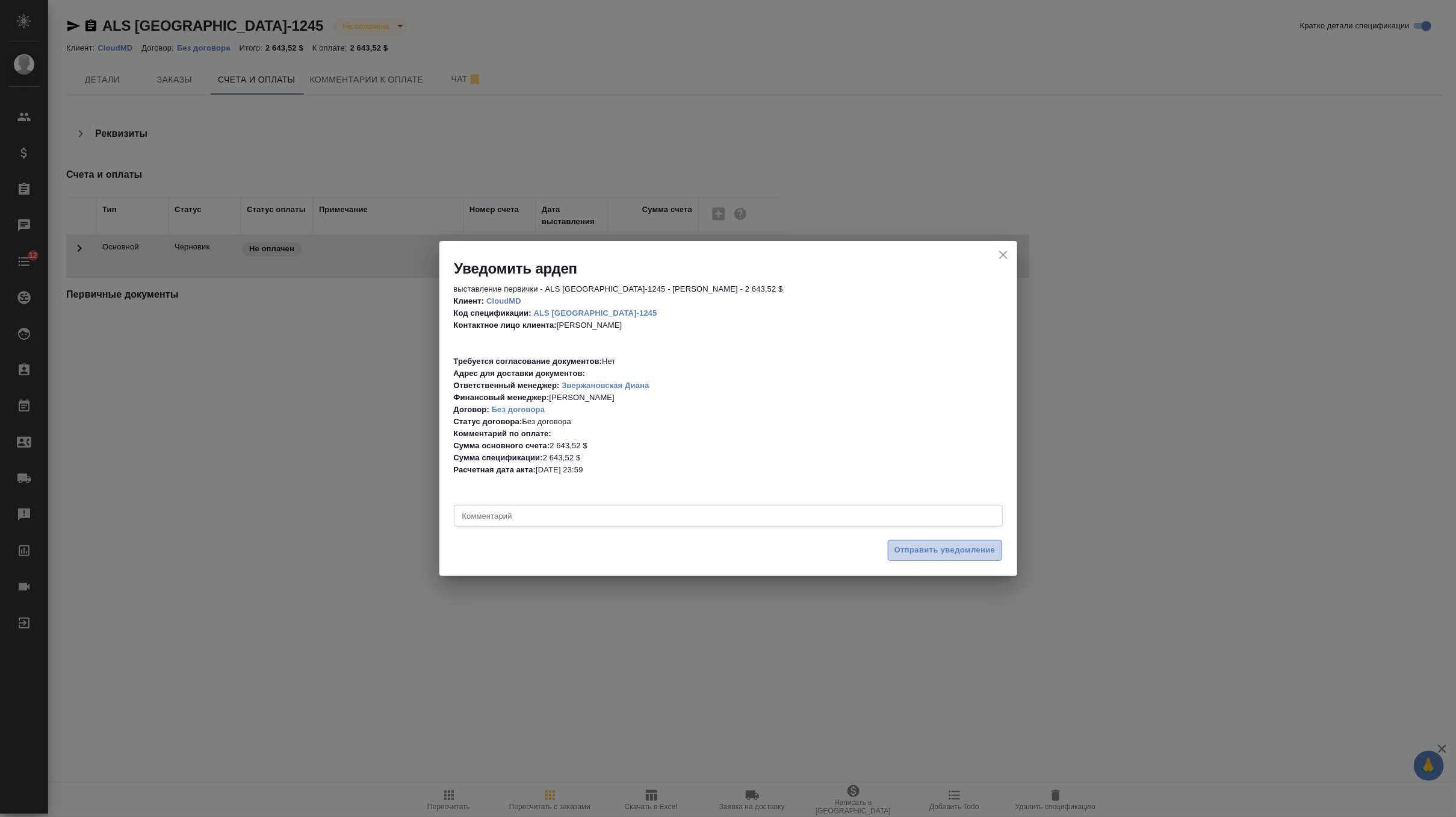
click at [913, 553] on span "Отправить уведомление" at bounding box center [945, 550] width 101 height 14
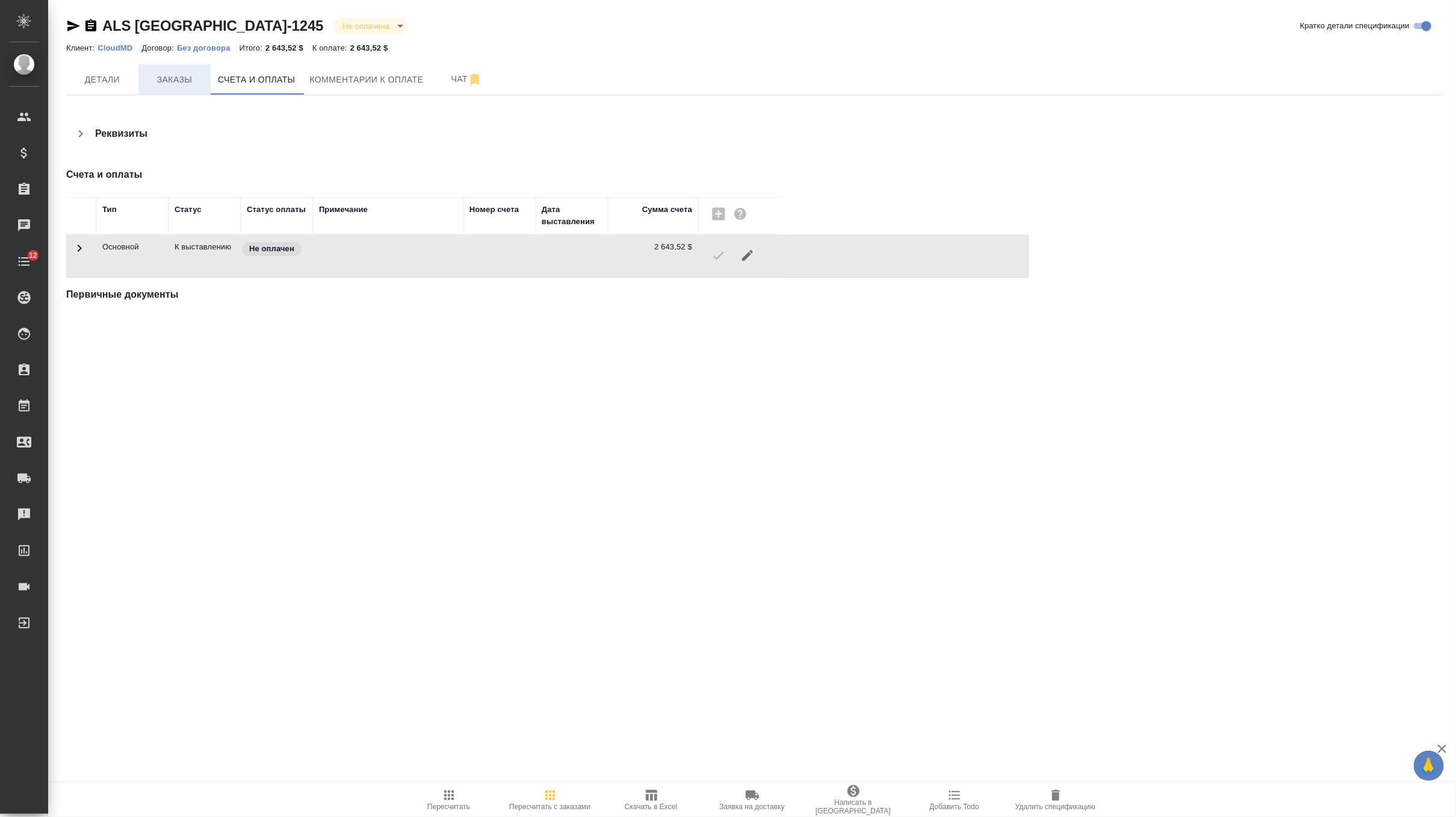
click at [178, 70] on button "Заказы" at bounding box center [174, 79] width 72 height 30
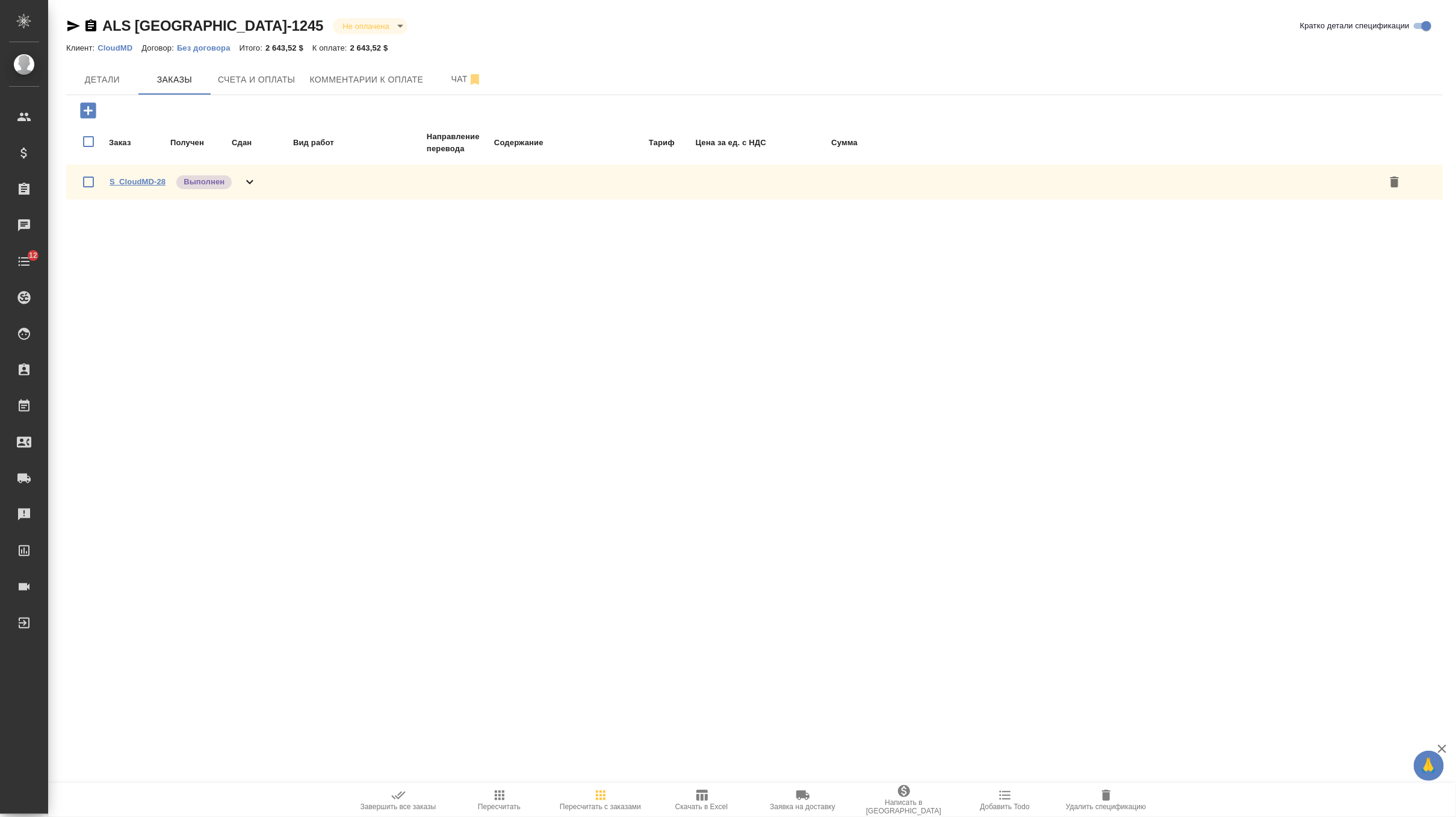
click at [141, 179] on link "S_CloudMD-28" at bounding box center [137, 181] width 56 height 9
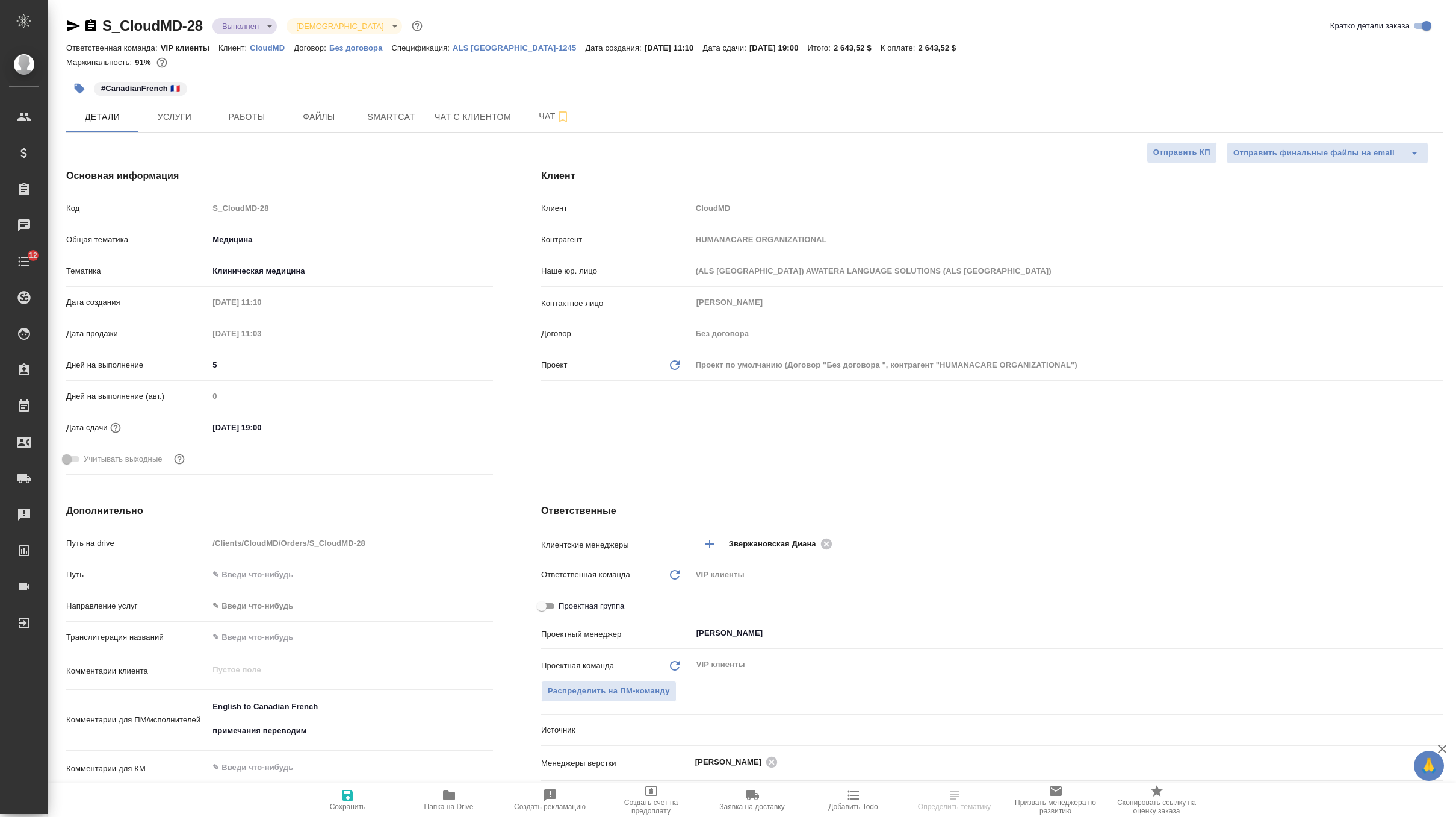
select select "RU"
click at [311, 106] on button "Файлы" at bounding box center [319, 117] width 72 height 30
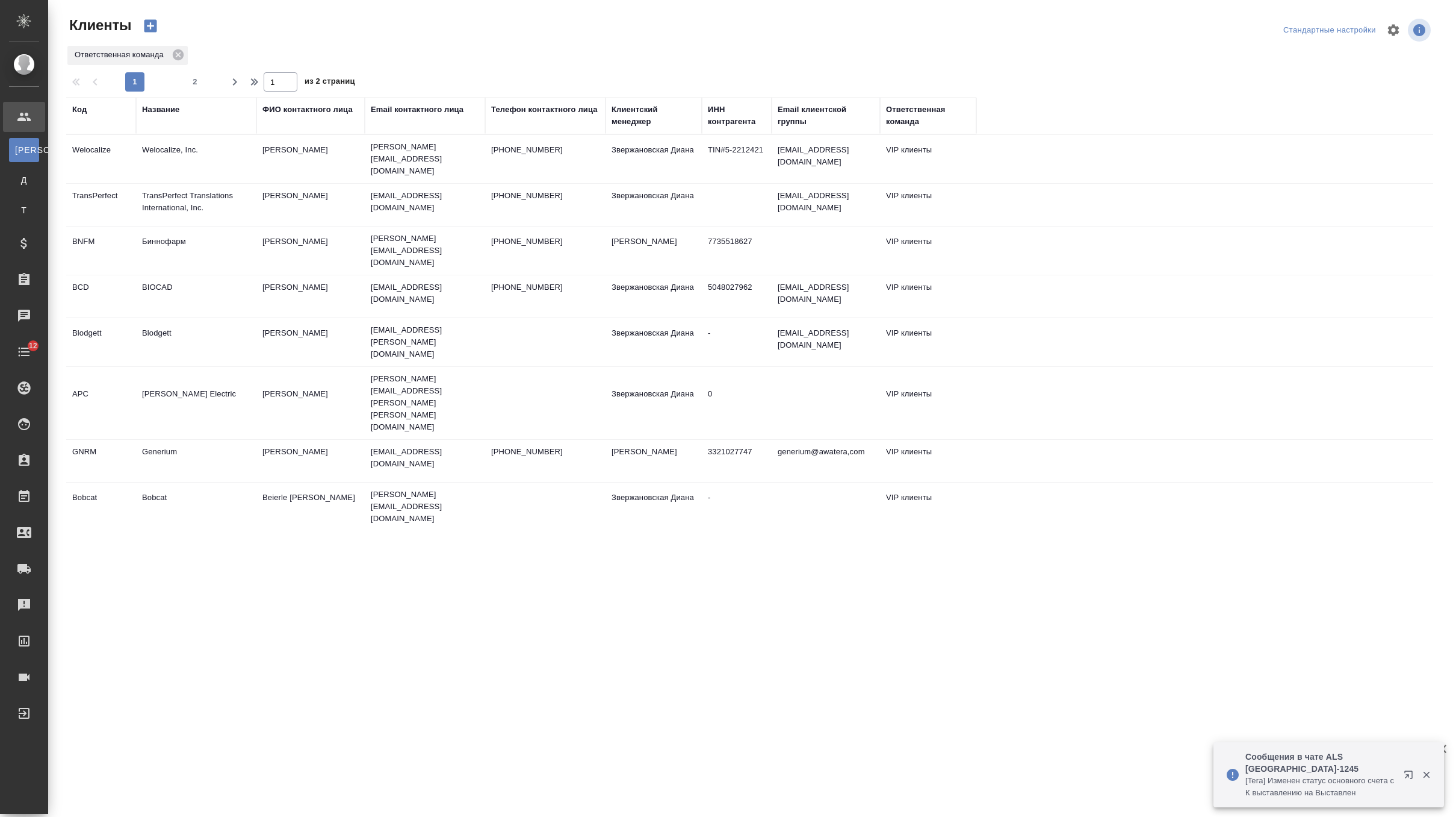
select select "RU"
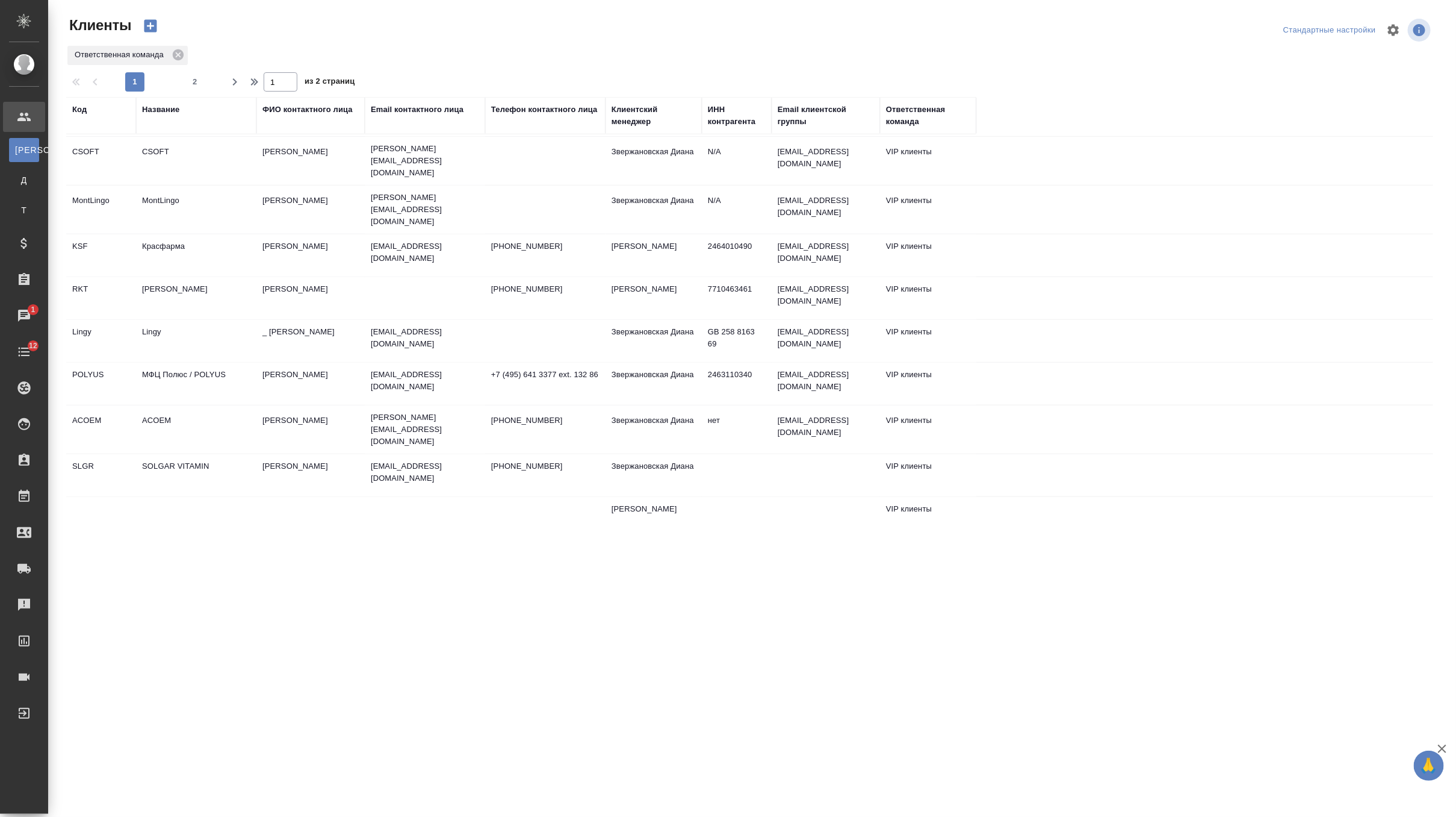
scroll to position [674, 0]
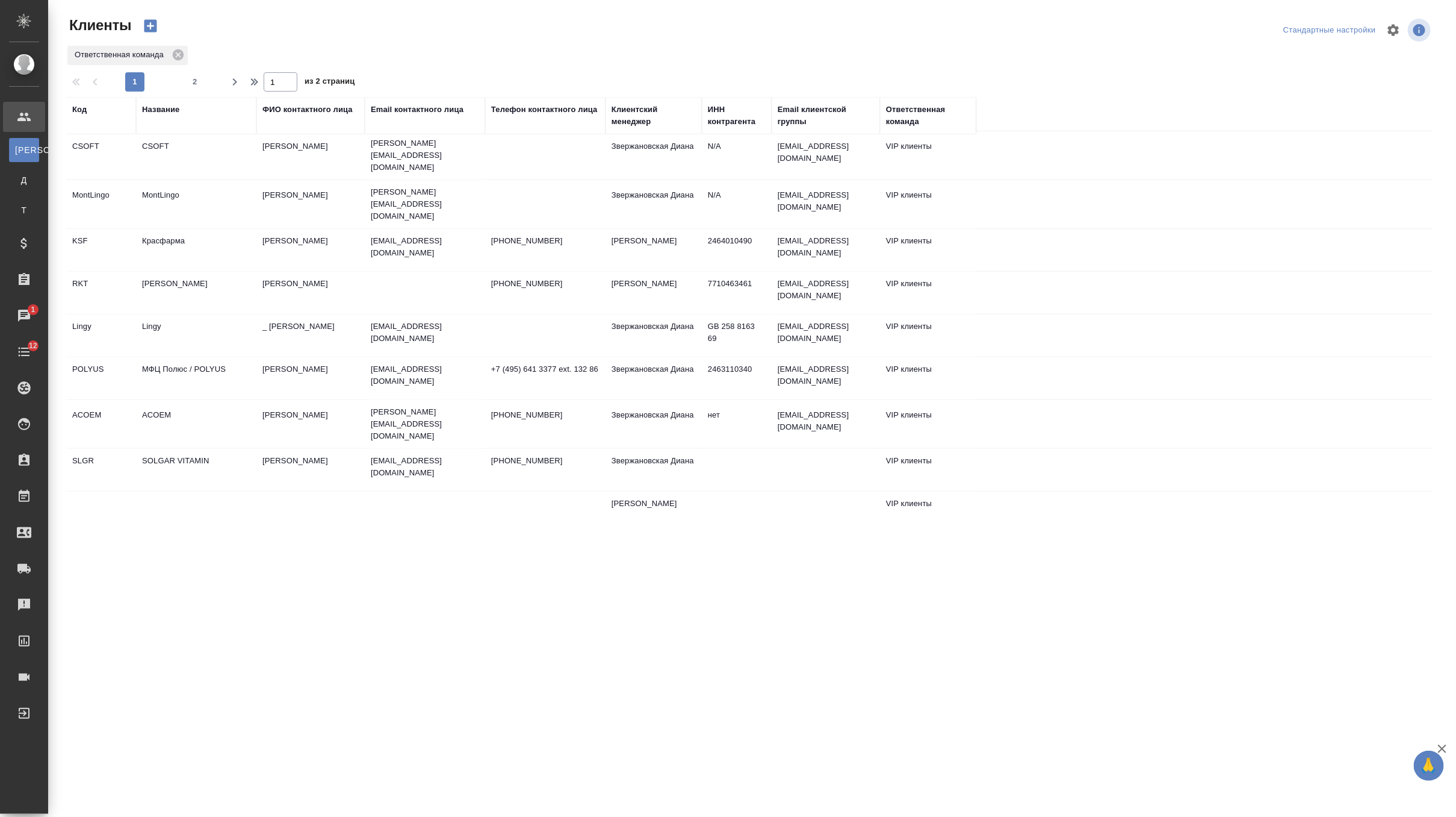
click at [239, 357] on td "МФЦ Полюс / POLYUS" at bounding box center [196, 378] width 120 height 42
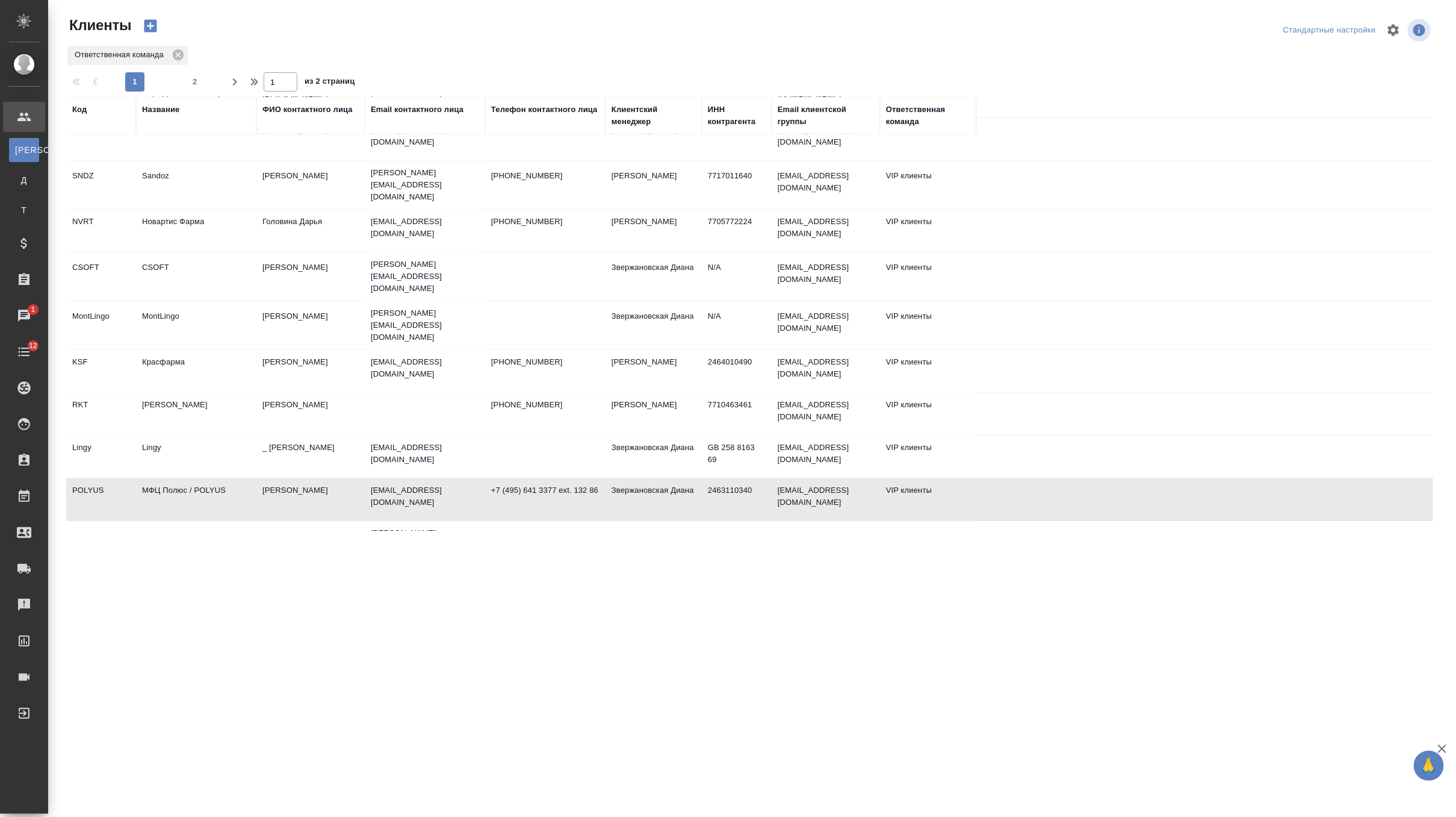
scroll to position [474, 0]
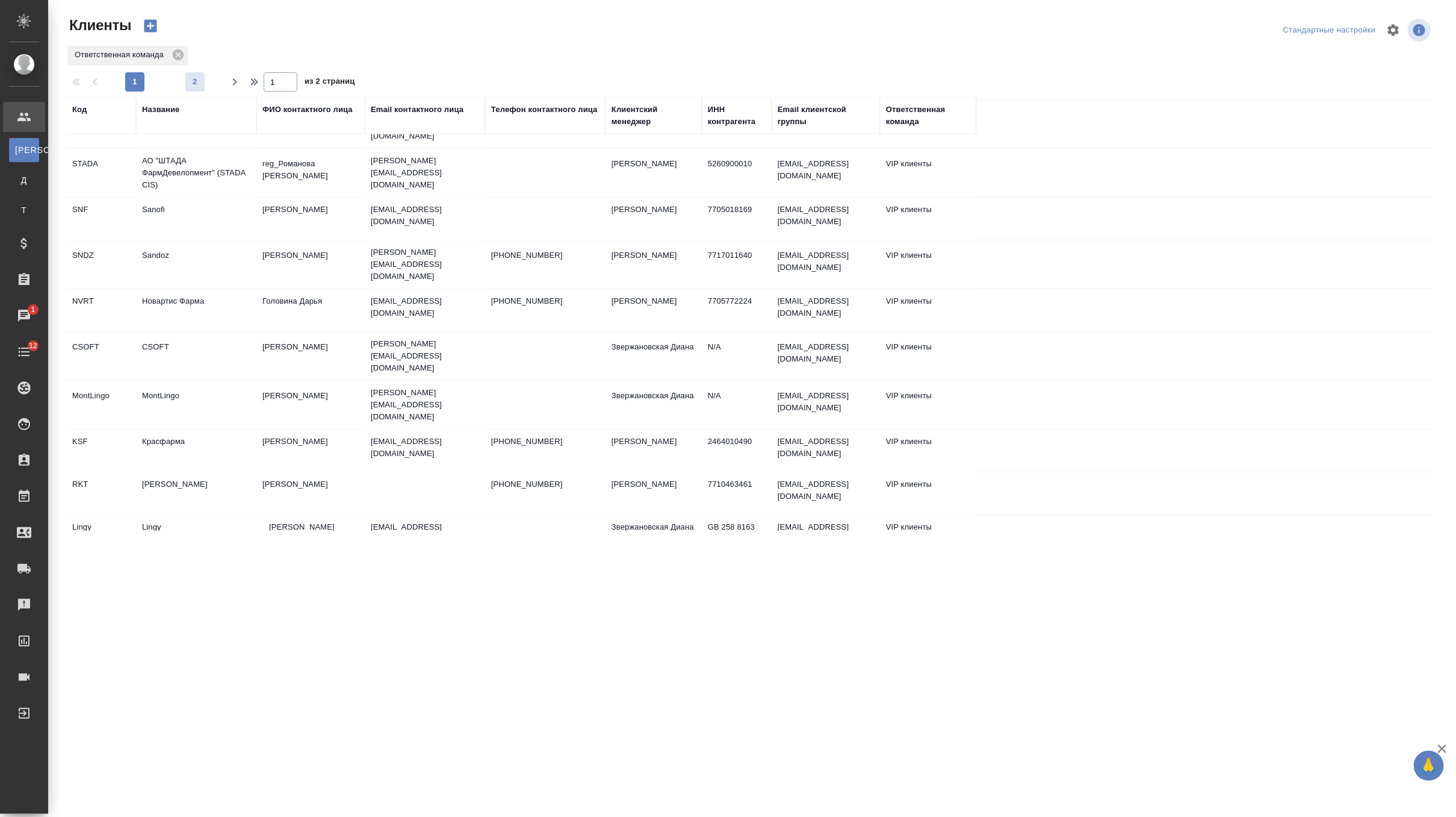
click at [195, 84] on span "2" at bounding box center [195, 82] width 19 height 12
type input "2"
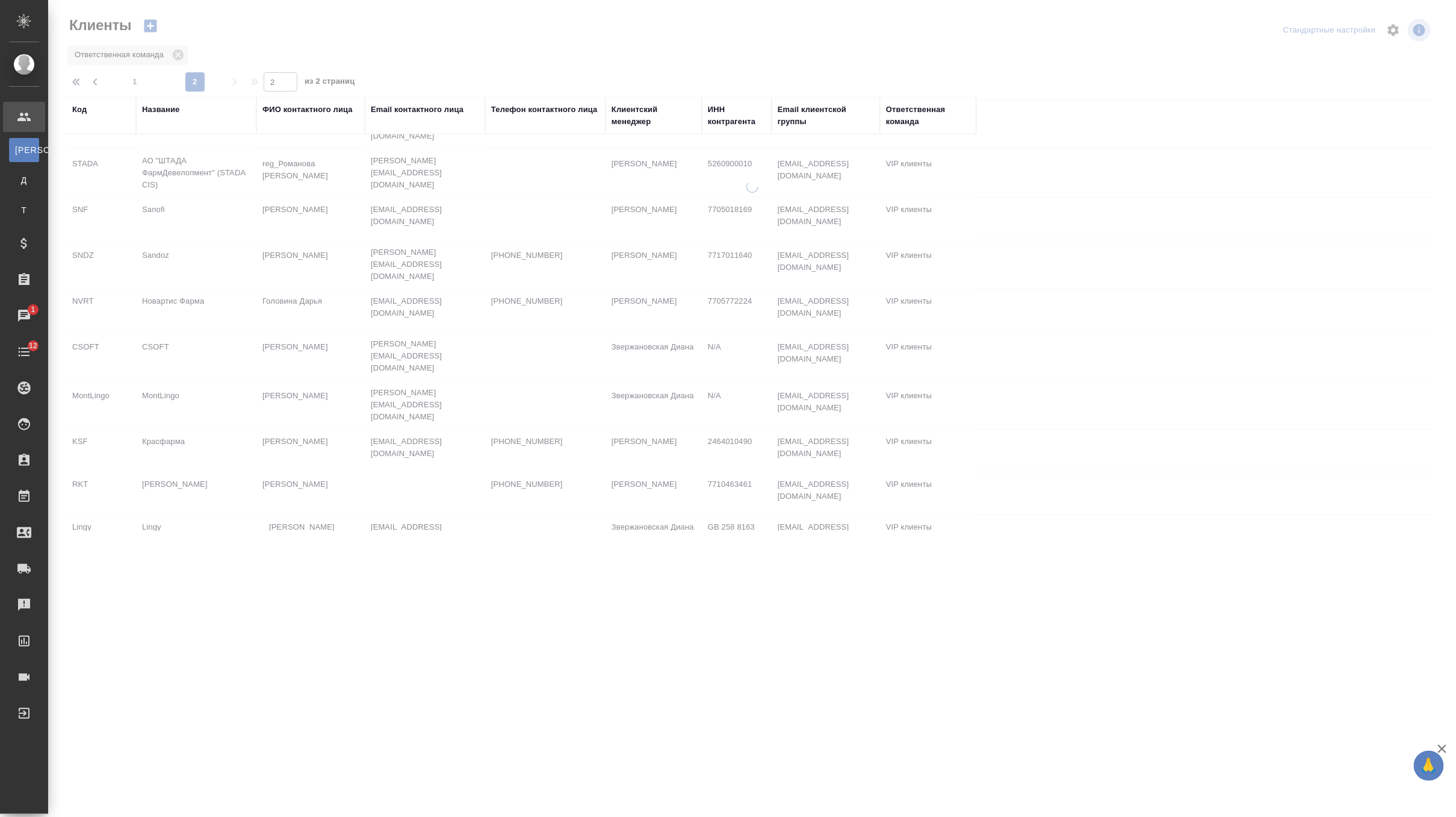
scroll to position [206, 0]
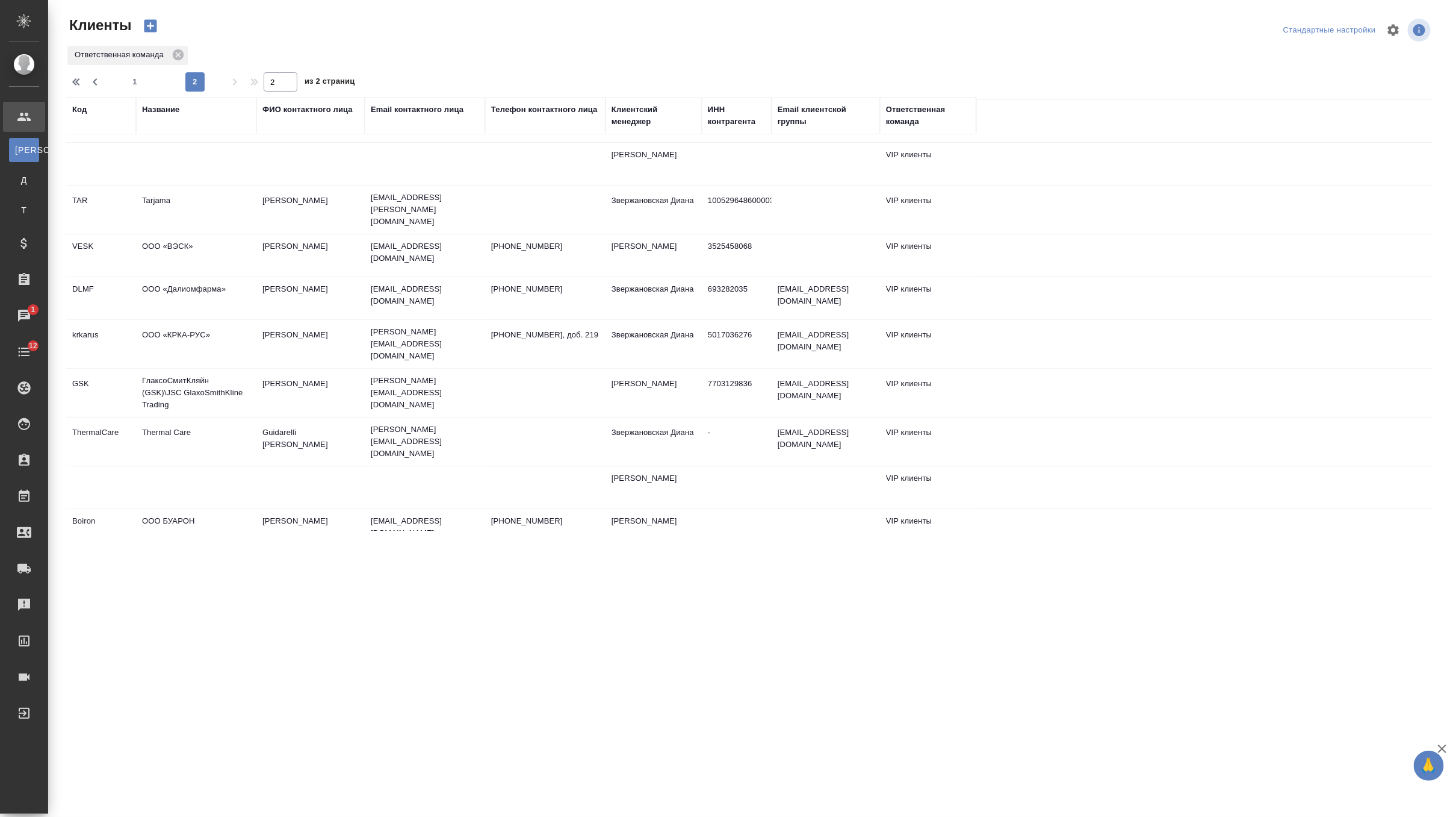
click at [183, 423] on td "Thermal Care" at bounding box center [196, 442] width 120 height 42
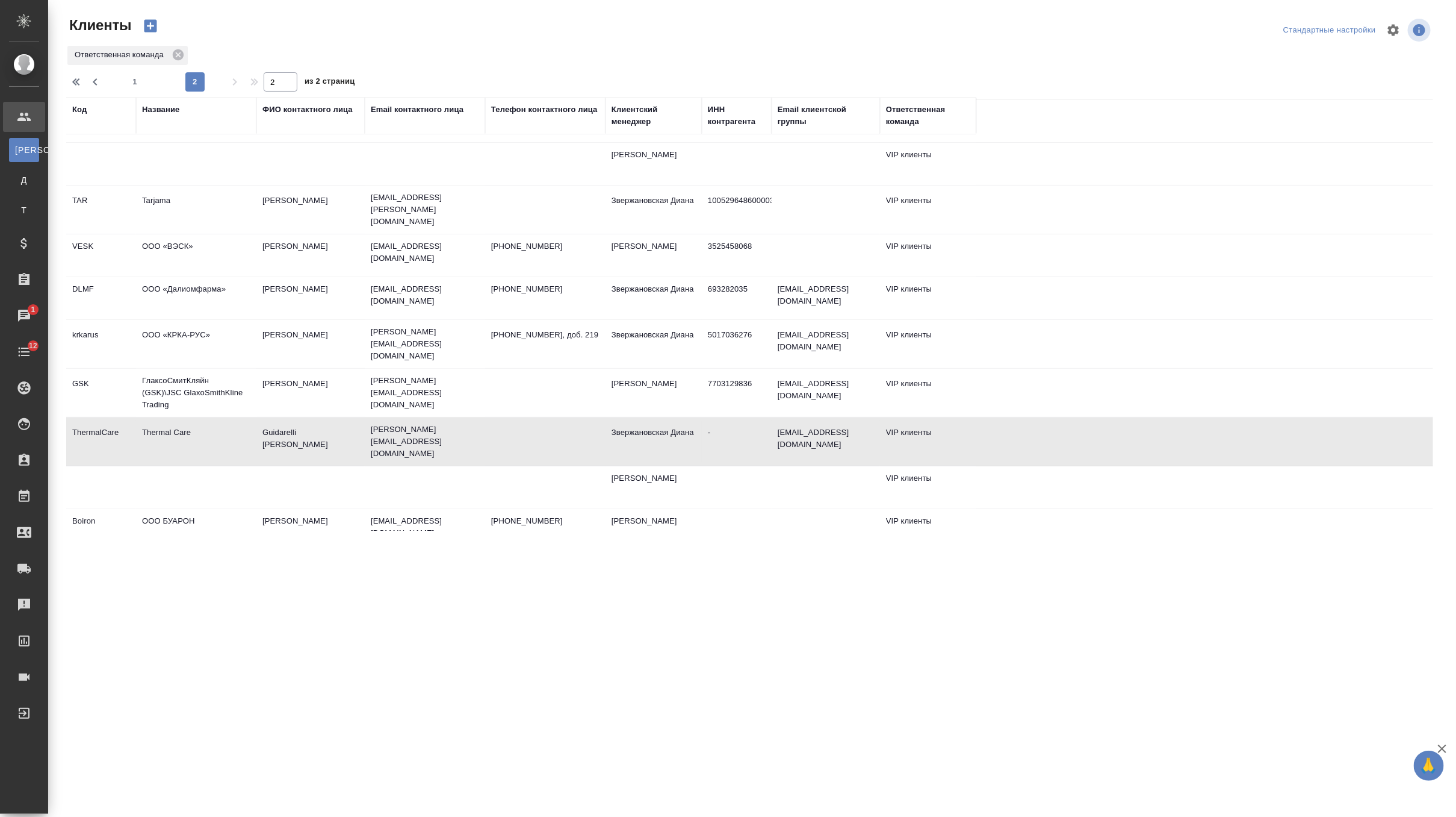
click at [183, 423] on td "Thermal Care" at bounding box center [196, 442] width 120 height 42
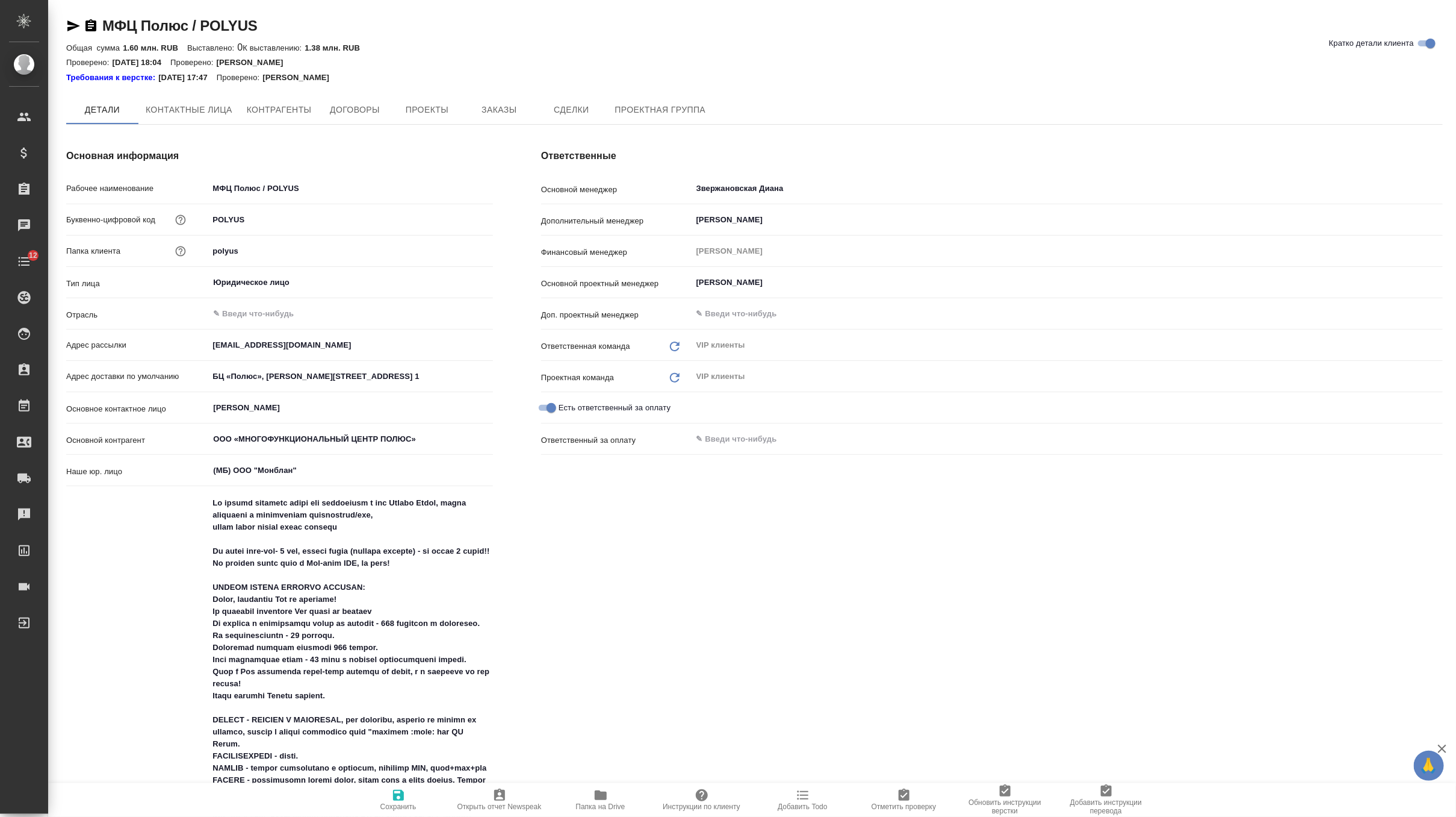
type textarea "x"
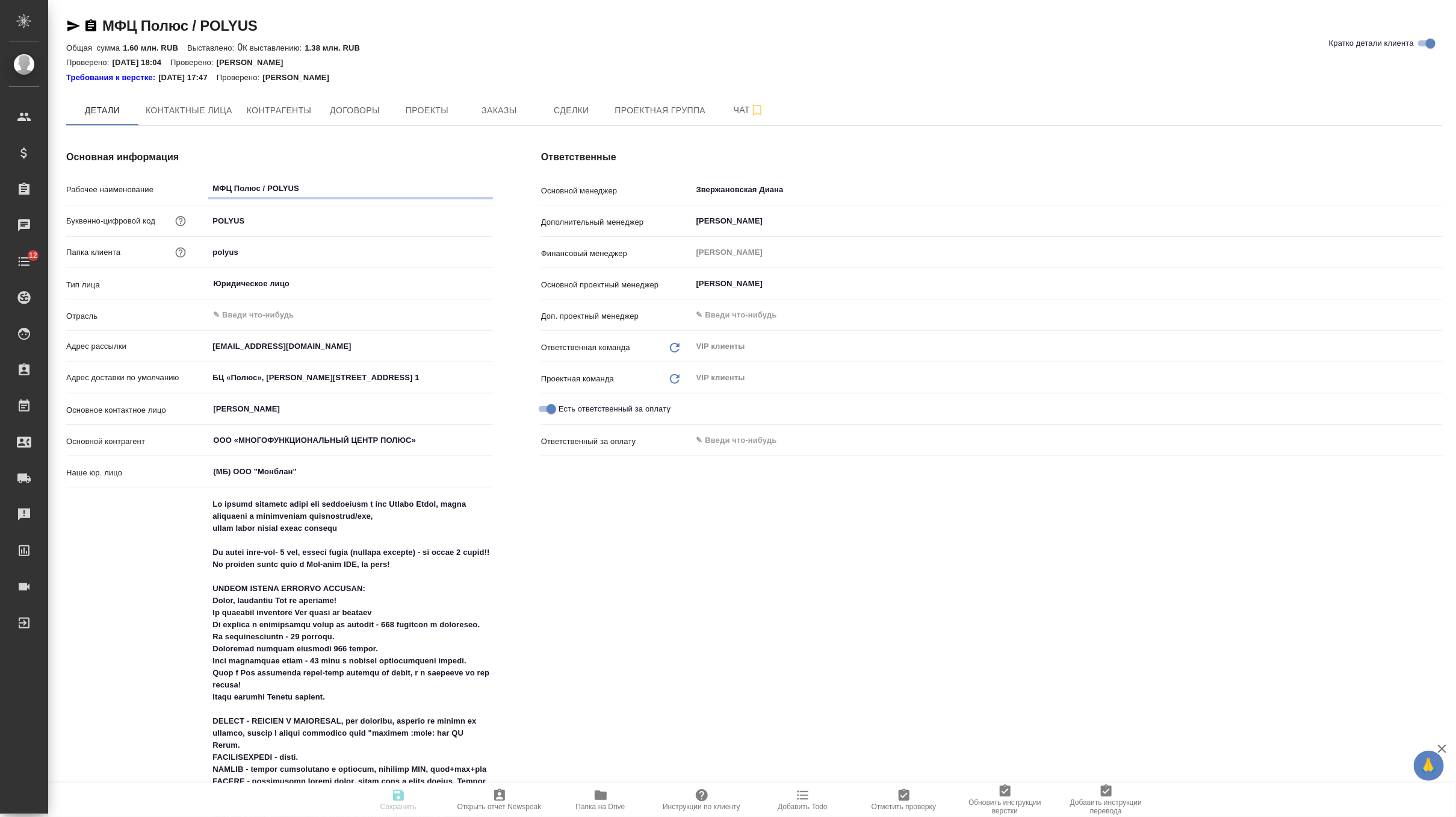
type textarea "x"
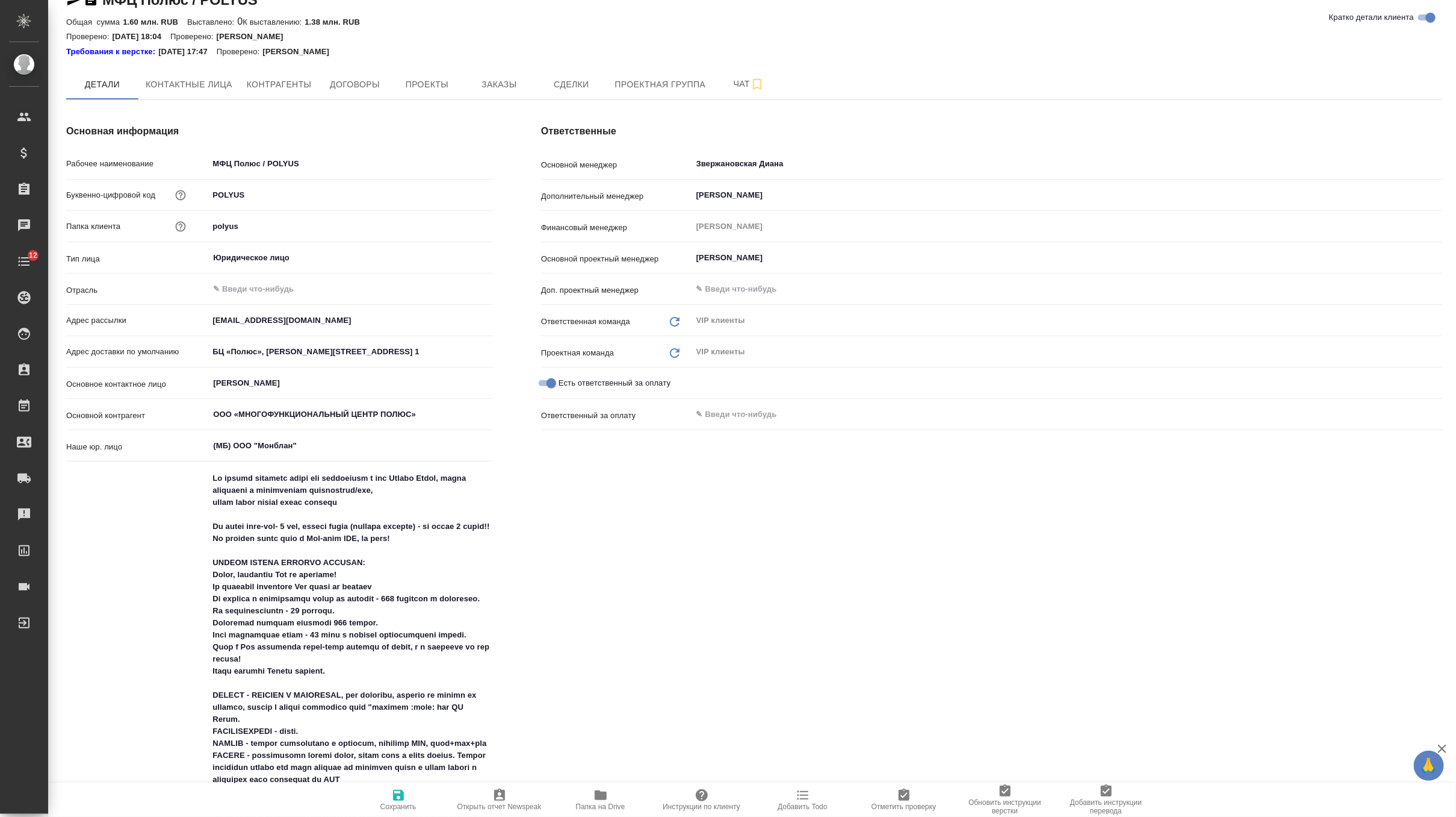
type textarea "x"
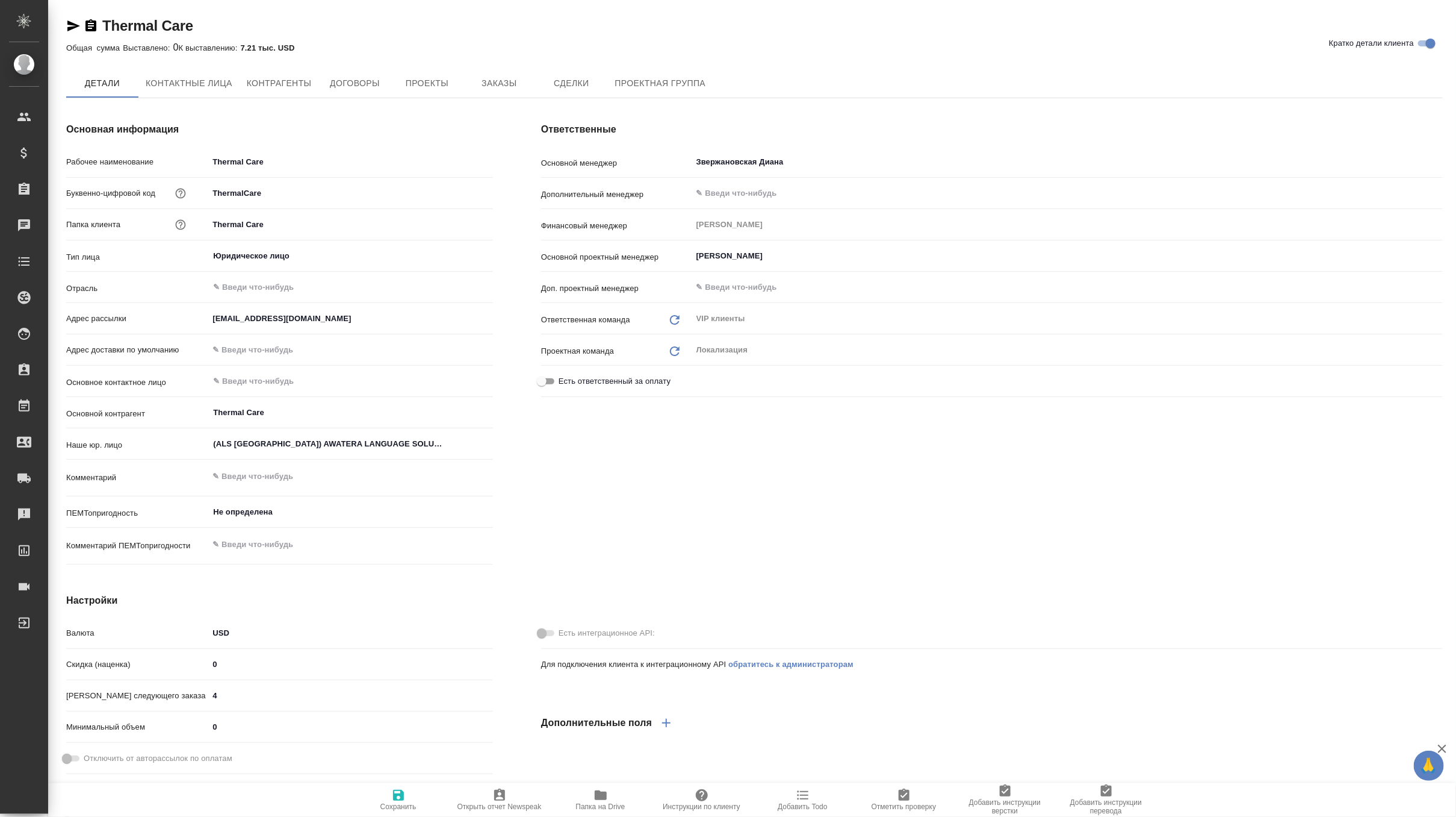
type textarea "x"
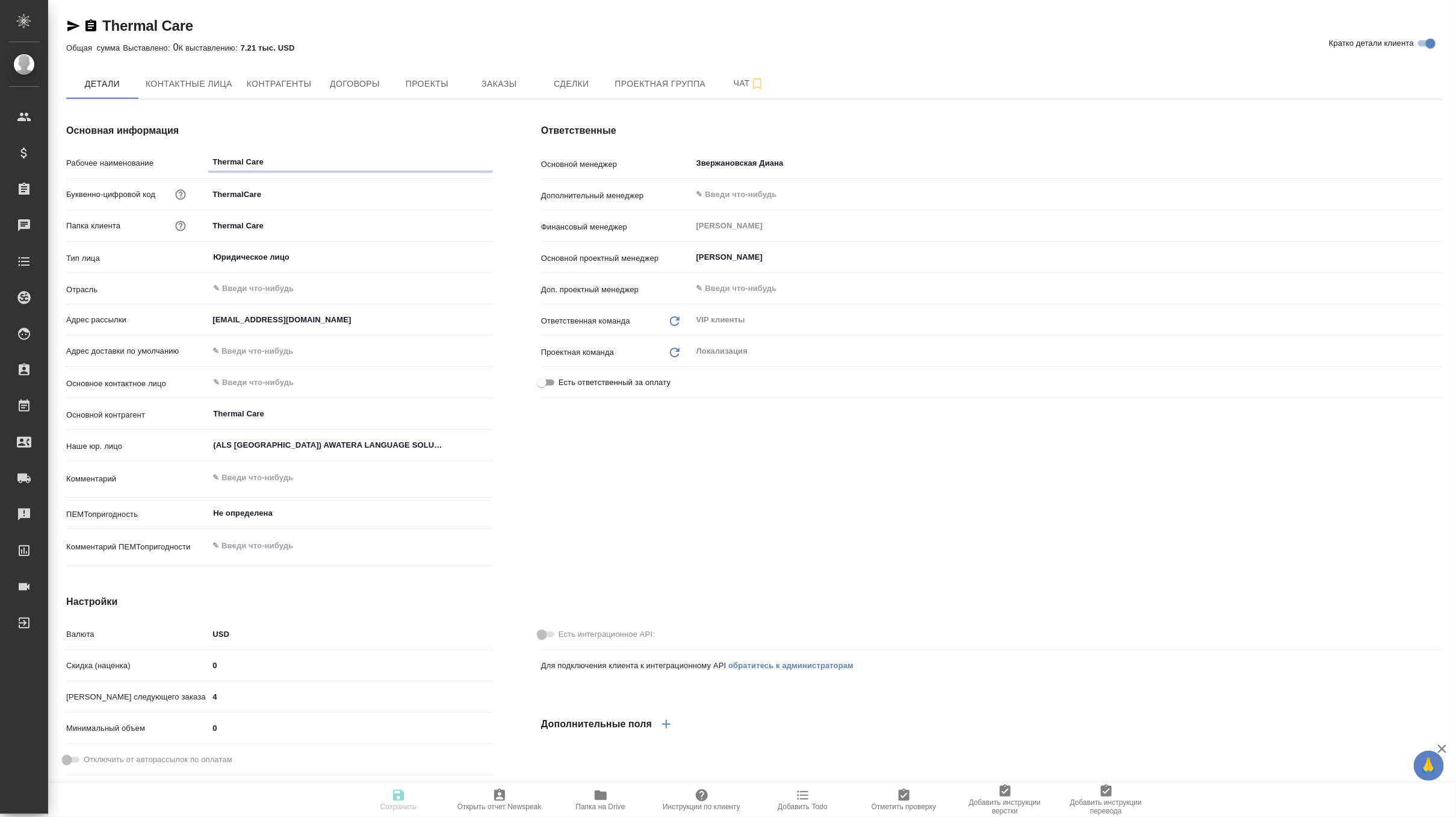
type textarea "x"
click at [495, 76] on span "Заказы" at bounding box center [499, 84] width 57 height 15
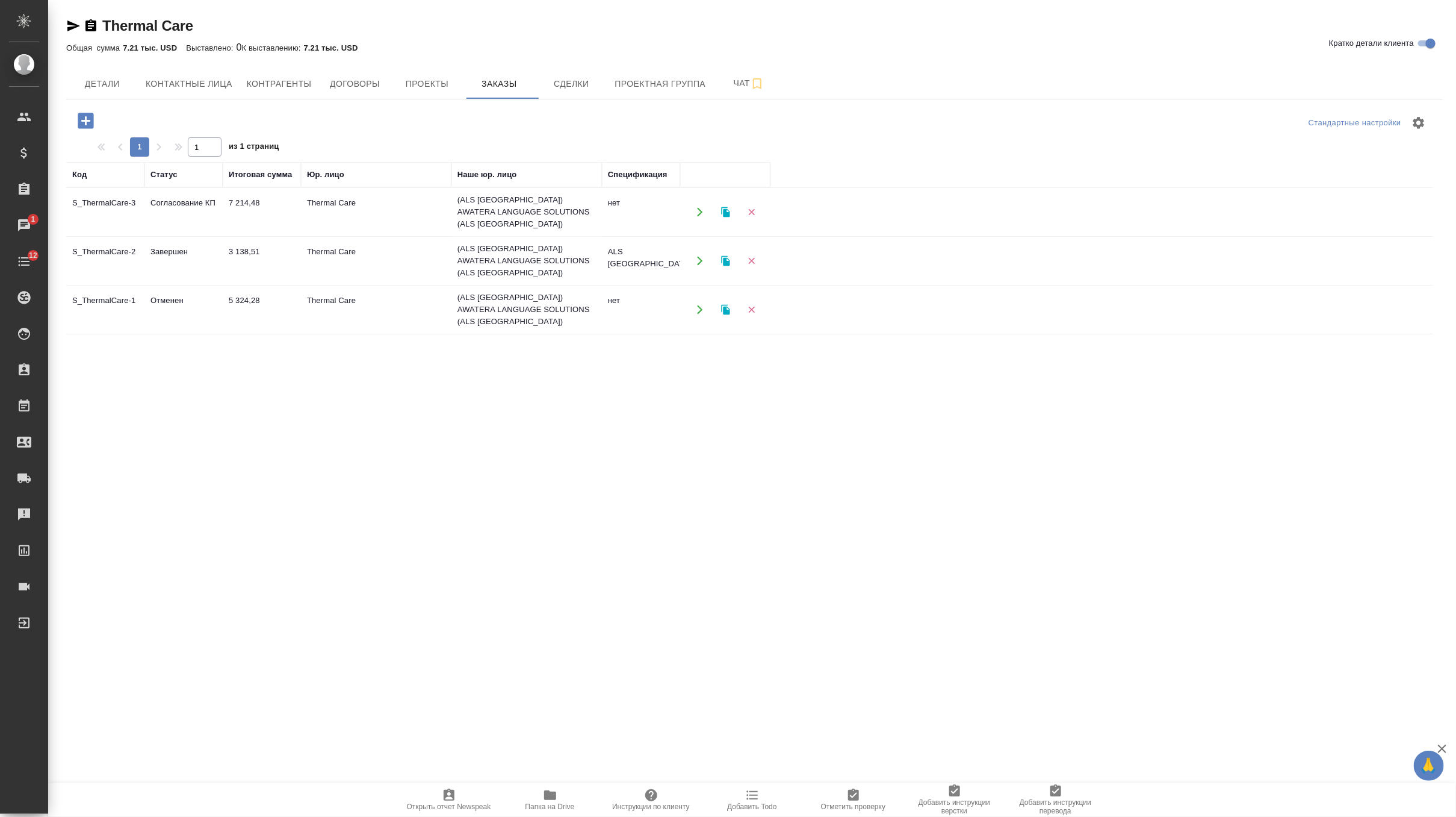
click at [372, 212] on td "Thermal Care" at bounding box center [376, 212] width 151 height 42
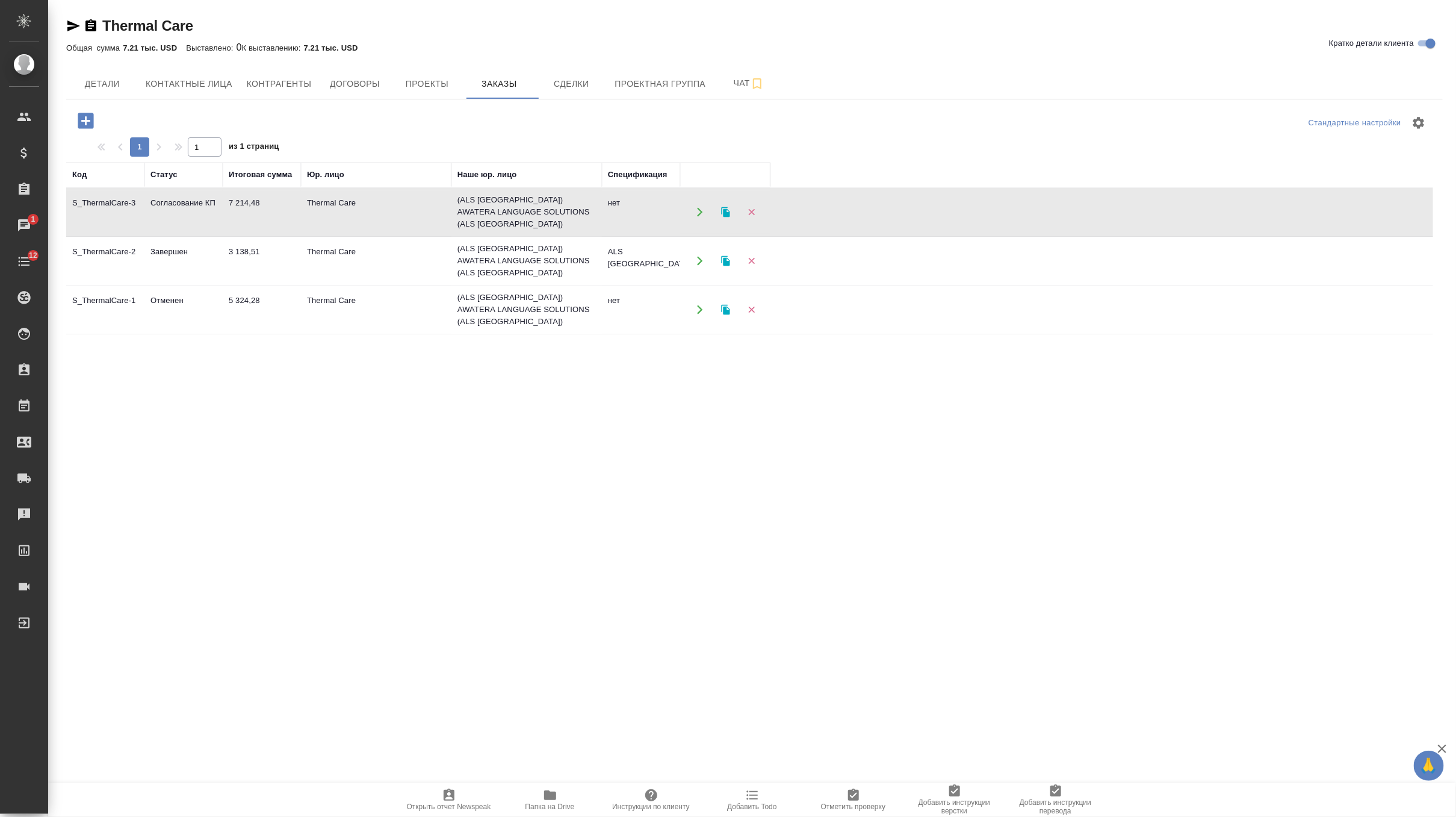
click at [372, 212] on td "Thermal Care" at bounding box center [376, 212] width 151 height 42
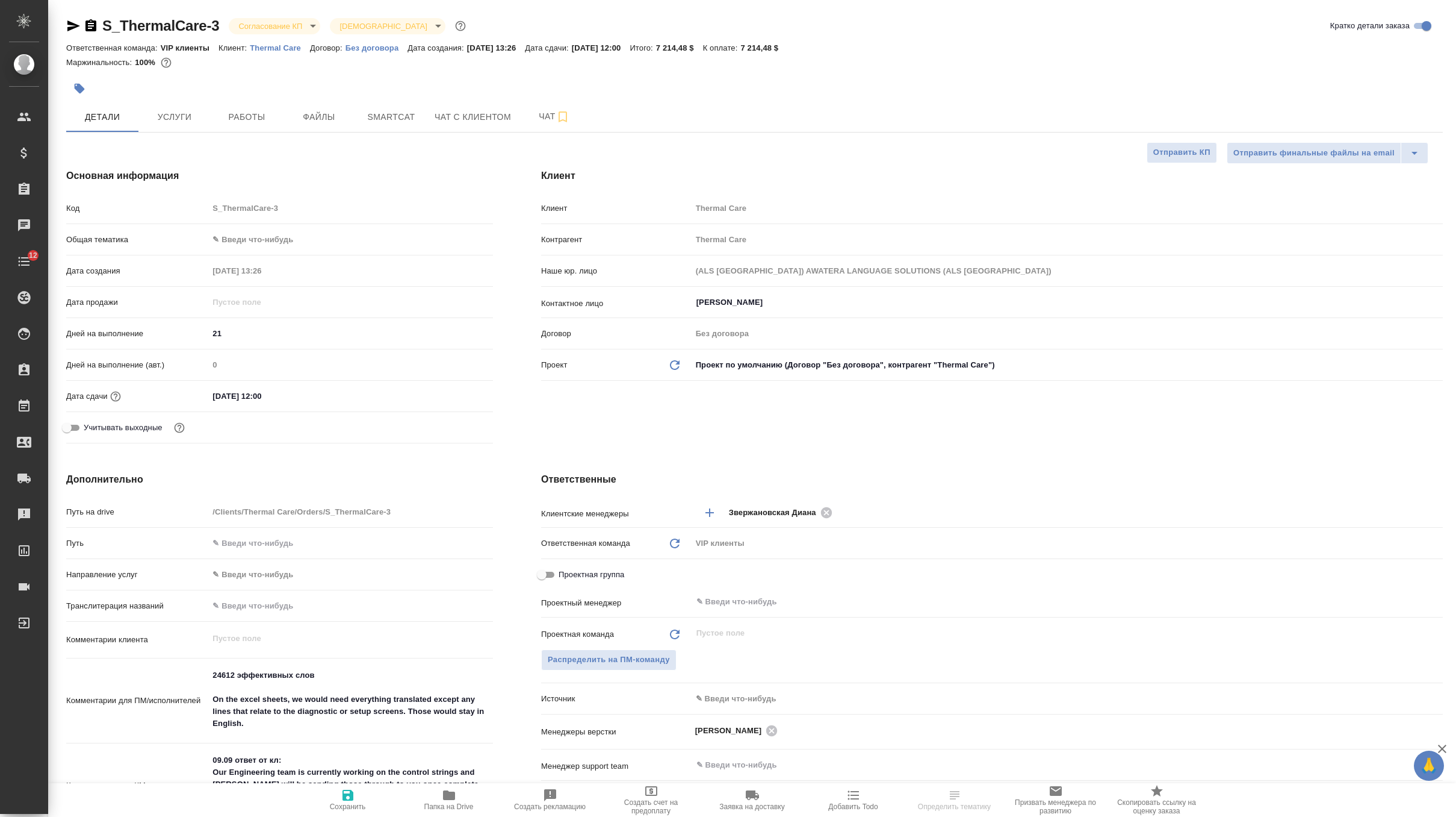
select select "RU"
click at [314, 126] on button "Файлы" at bounding box center [319, 117] width 72 height 30
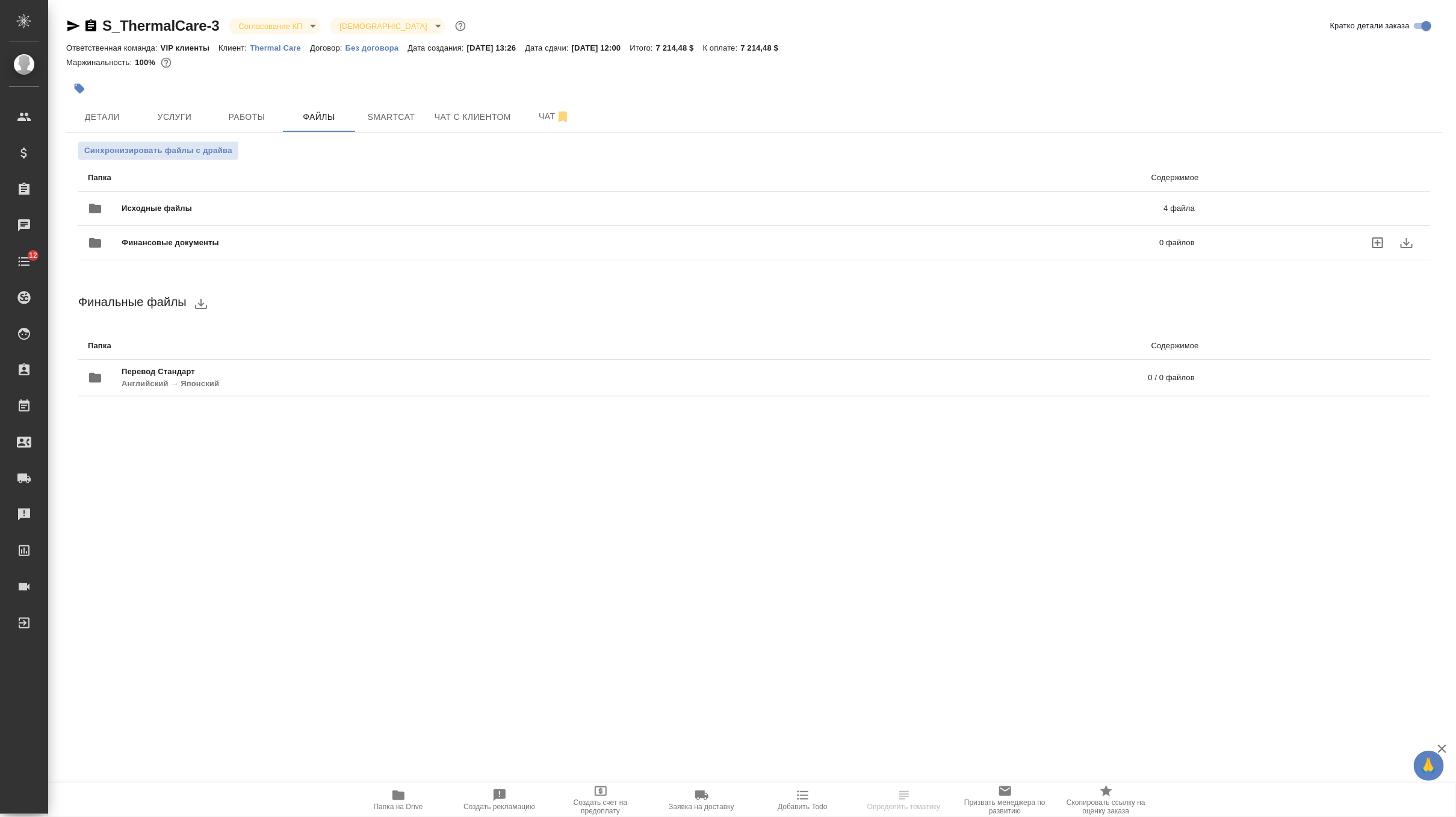
click at [235, 211] on span "Исходные файлы" at bounding box center [399, 208] width 556 height 12
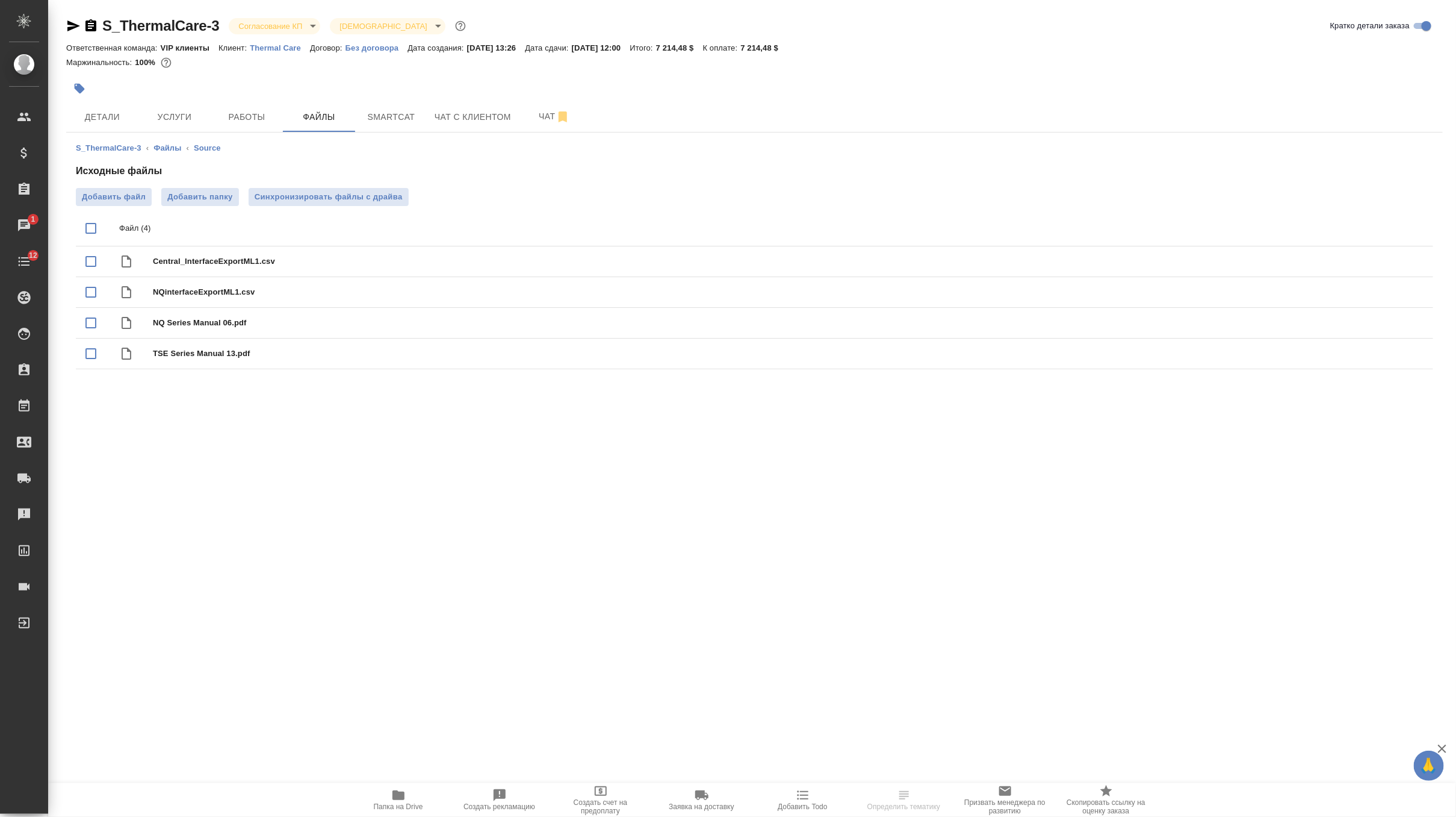
click at [91, 232] on input "checkbox" at bounding box center [91, 228] width 25 height 25
checkbox input "true"
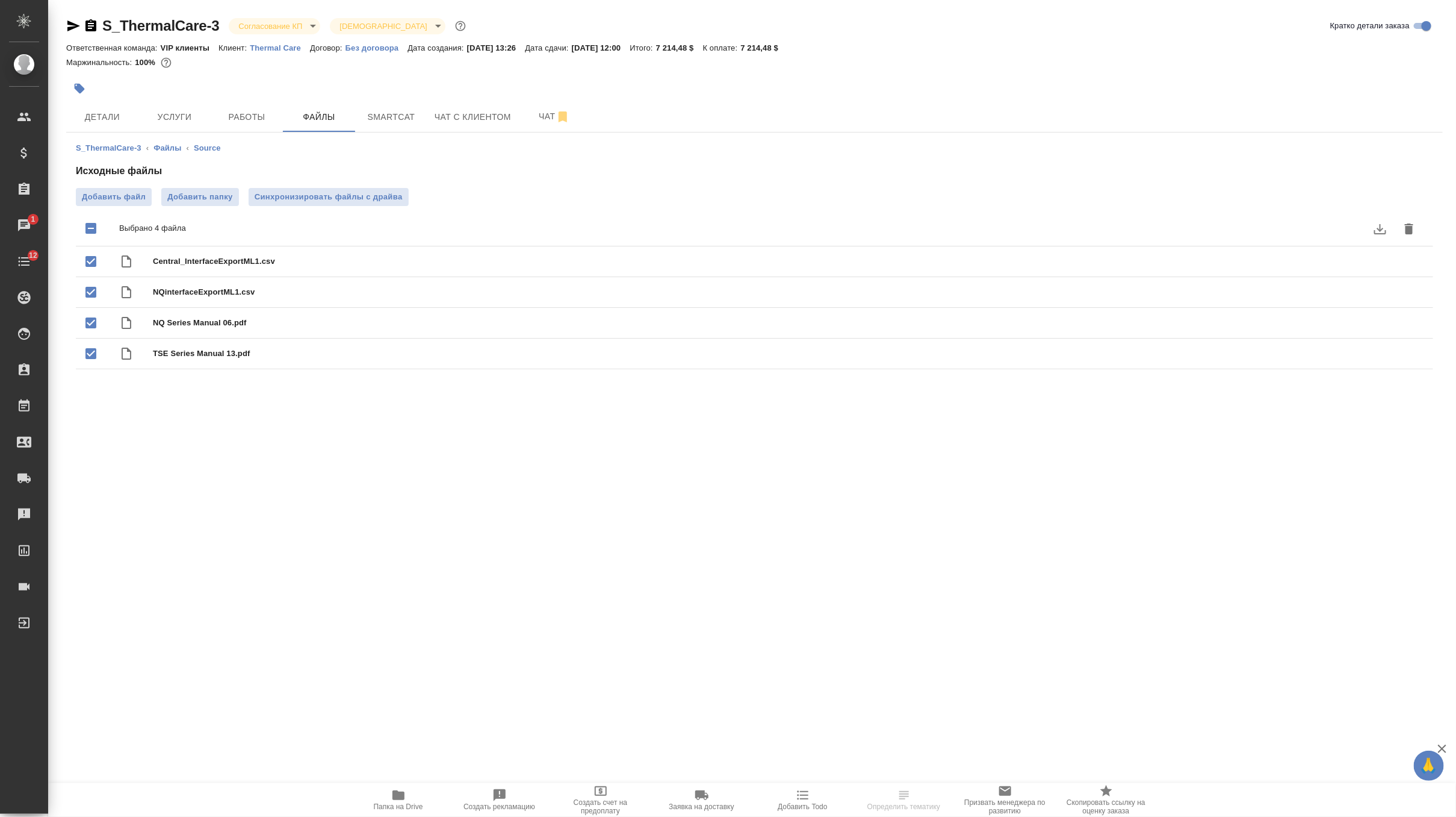
click at [1379, 234] on icon "download" at bounding box center [1380, 229] width 14 height 14
